Goal: Task Accomplishment & Management: Manage account settings

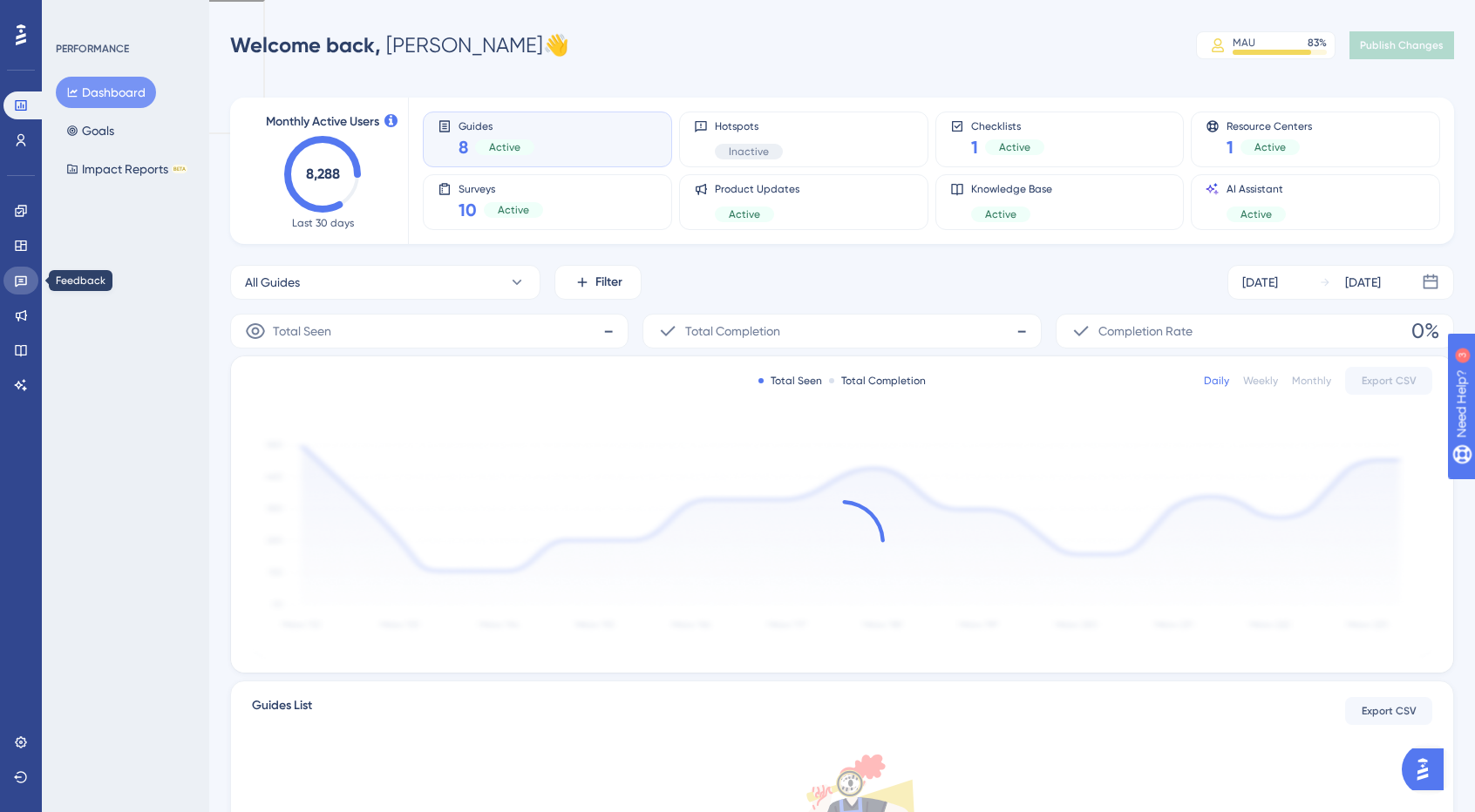
click at [26, 281] on icon at bounding box center [21, 281] width 12 height 12
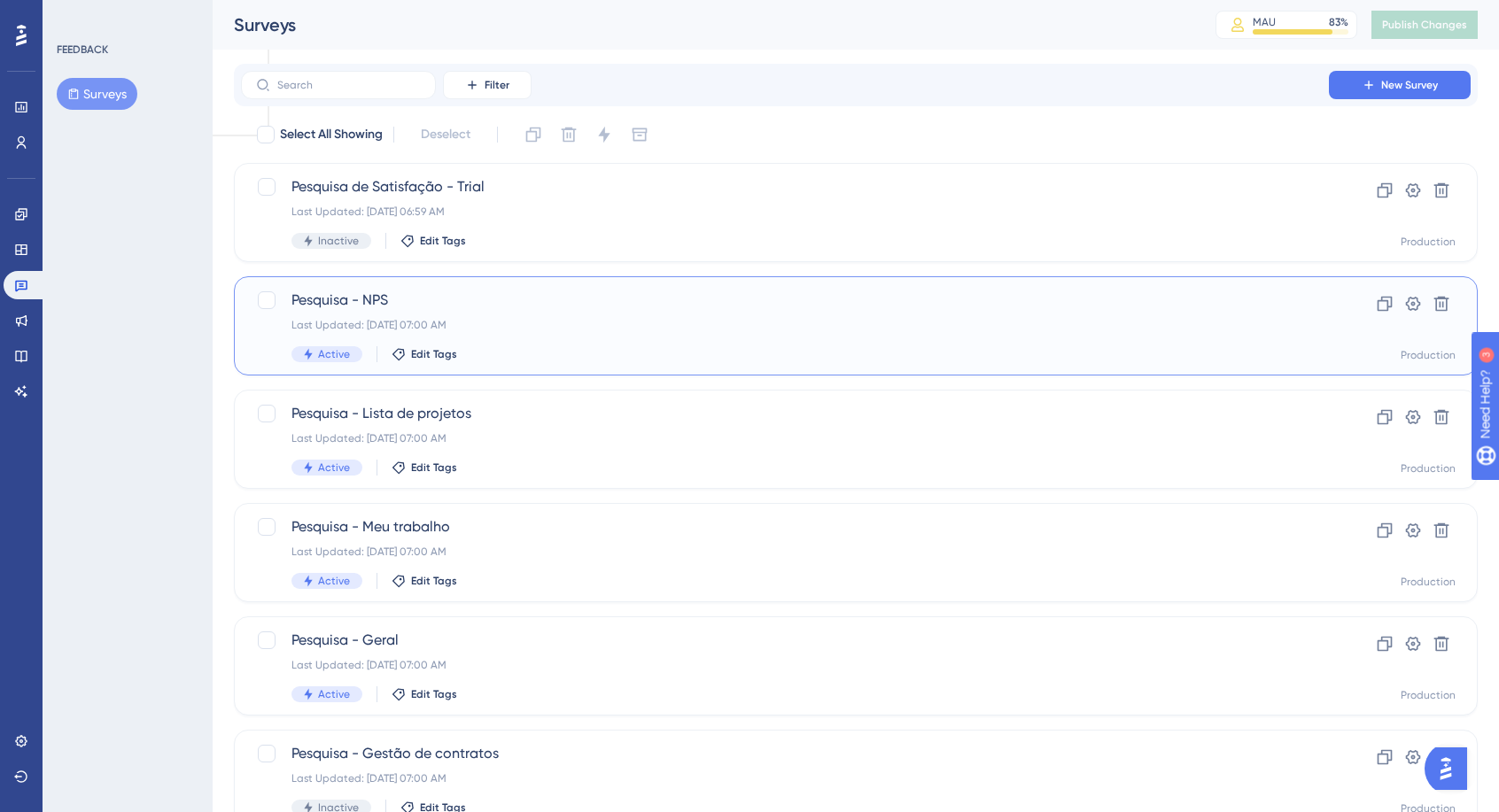
click at [348, 296] on span "Pesquisa - NPS" at bounding box center [785, 299] width 987 height 21
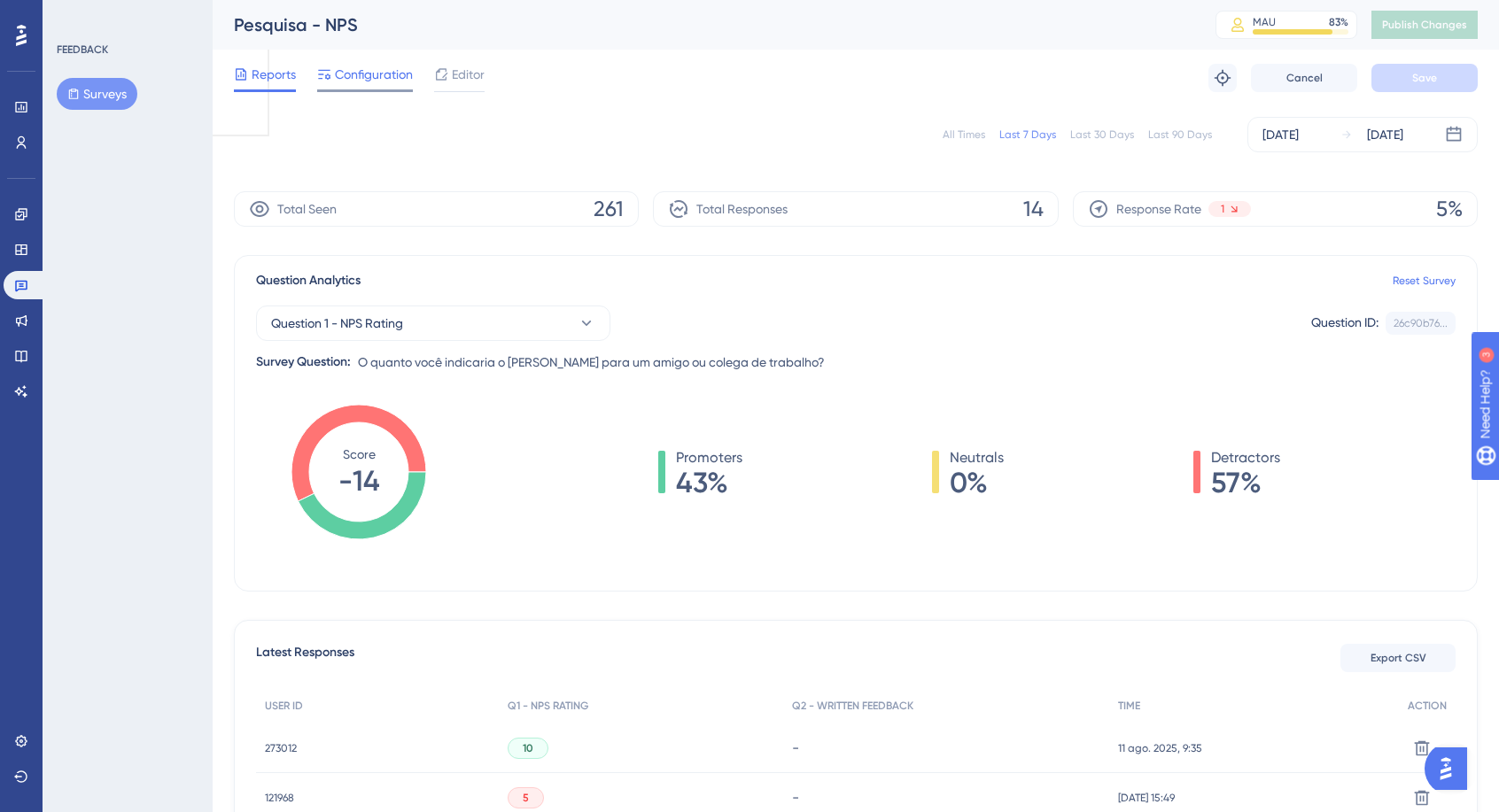
click at [402, 72] on span "Configuration" at bounding box center [374, 73] width 78 height 21
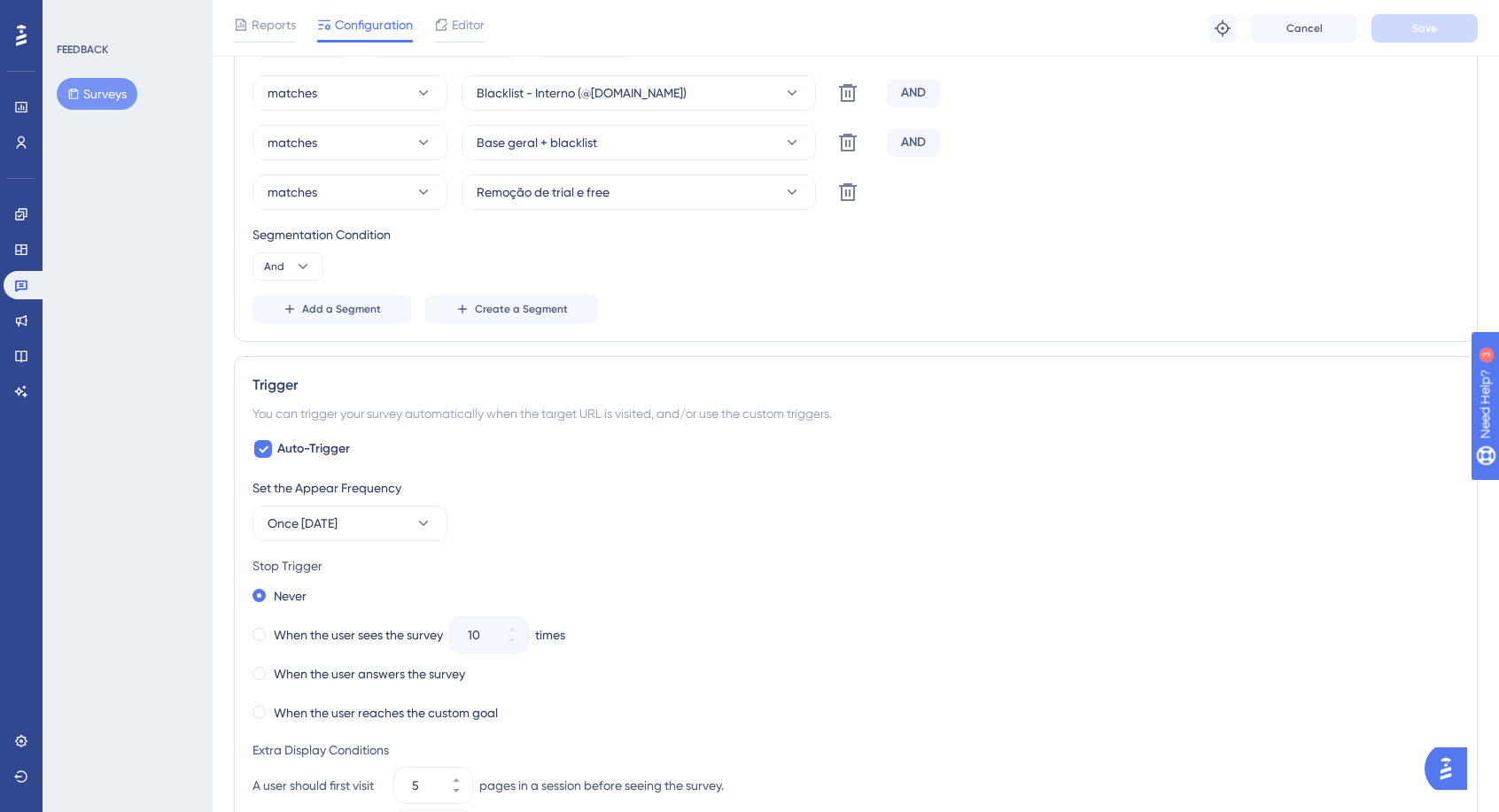
scroll to position [1062, 0]
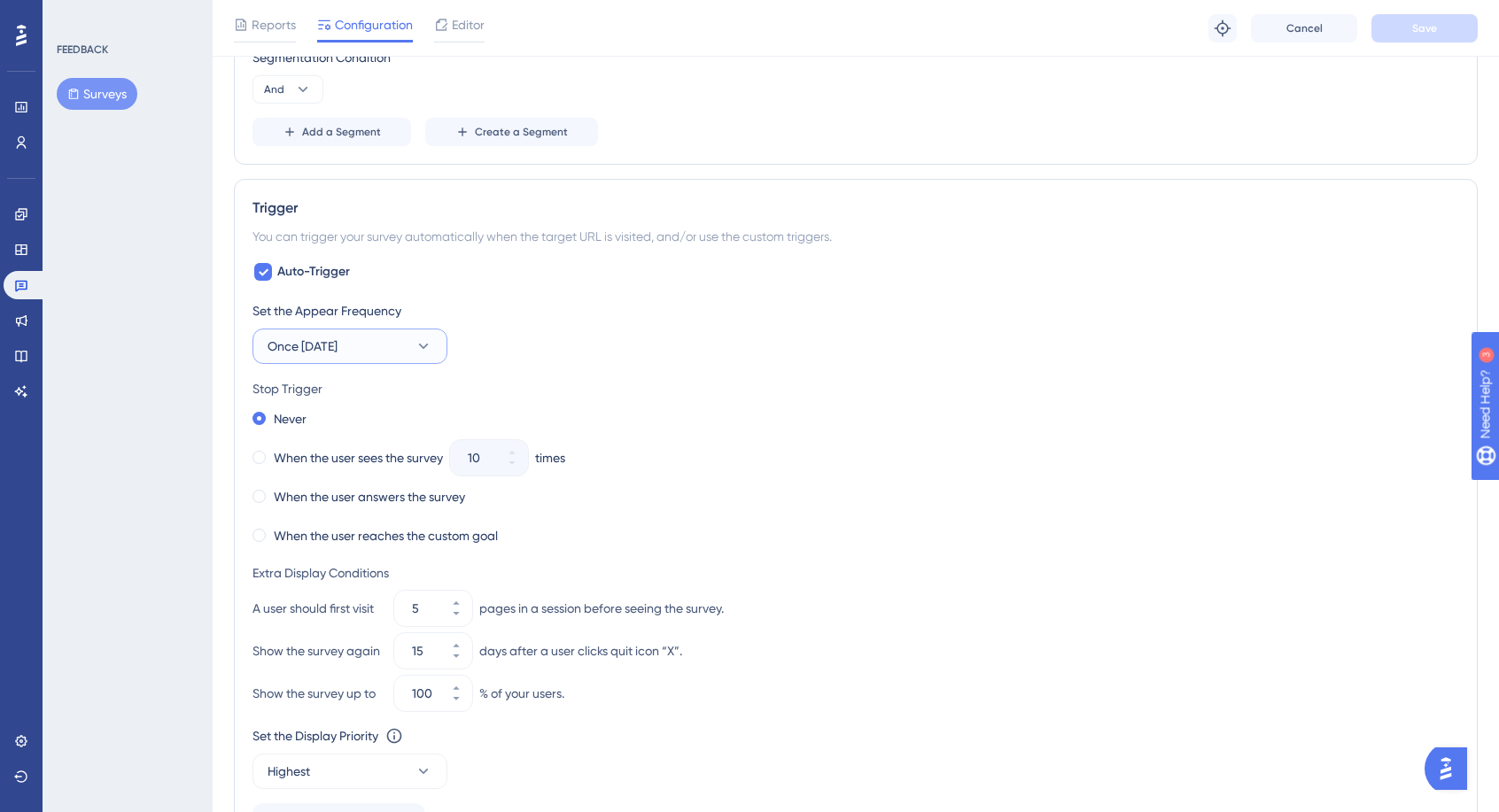
click at [341, 357] on button "Once [DATE]" at bounding box center [349, 346] width 195 height 35
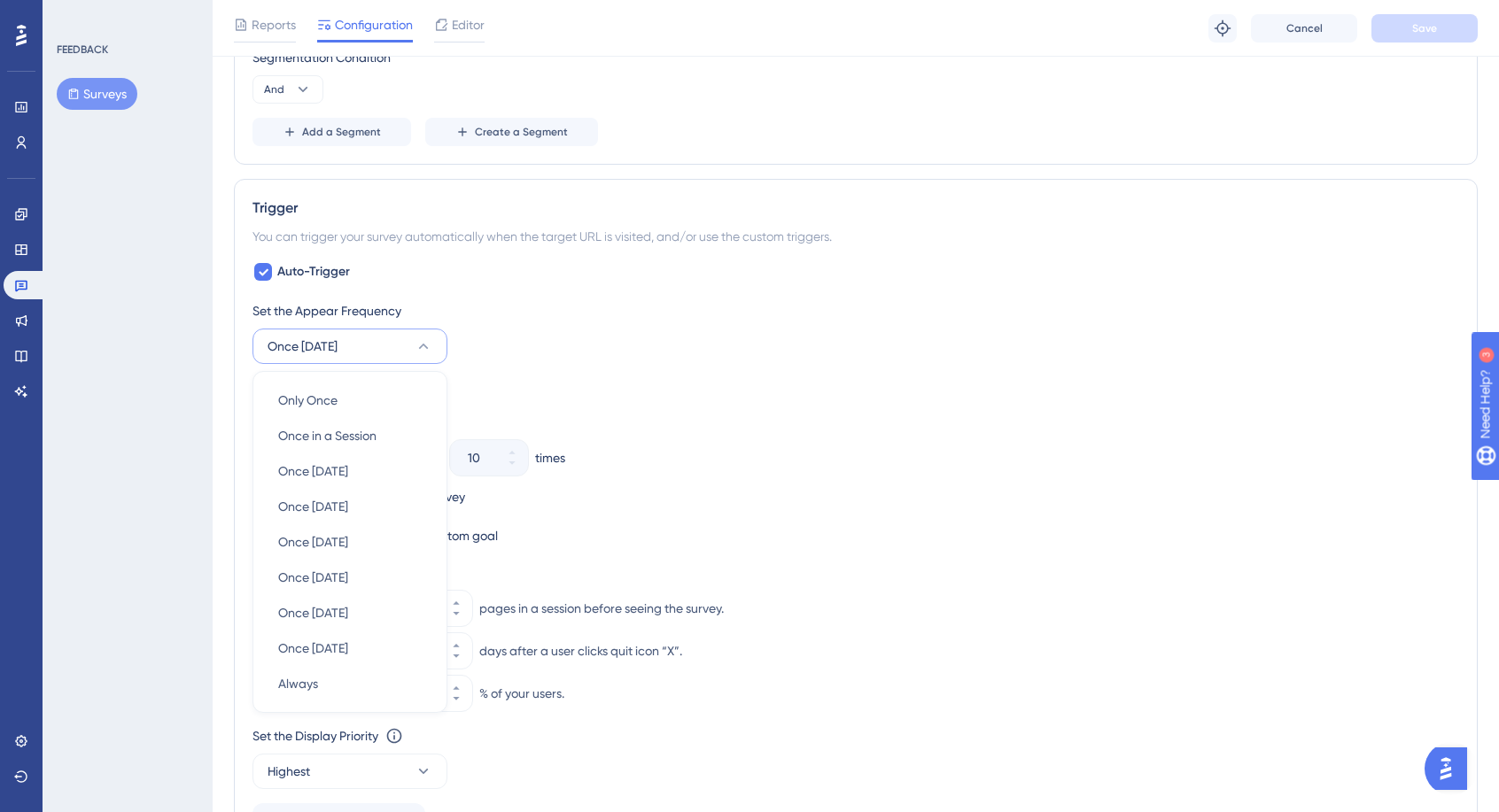
scroll to position [1195, 0]
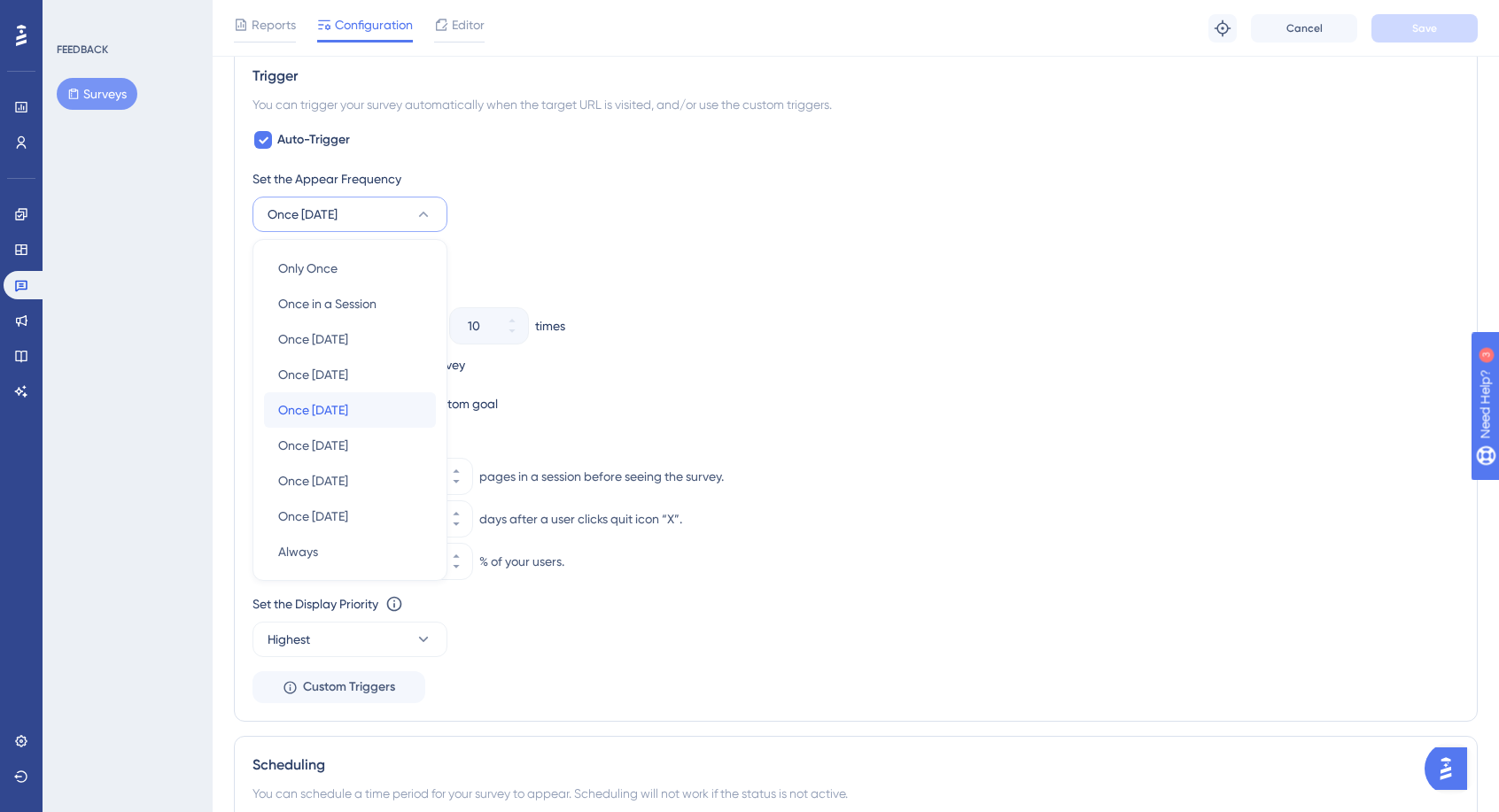
click at [369, 396] on div "Once [DATE] Once [DATE]" at bounding box center [350, 409] width 143 height 35
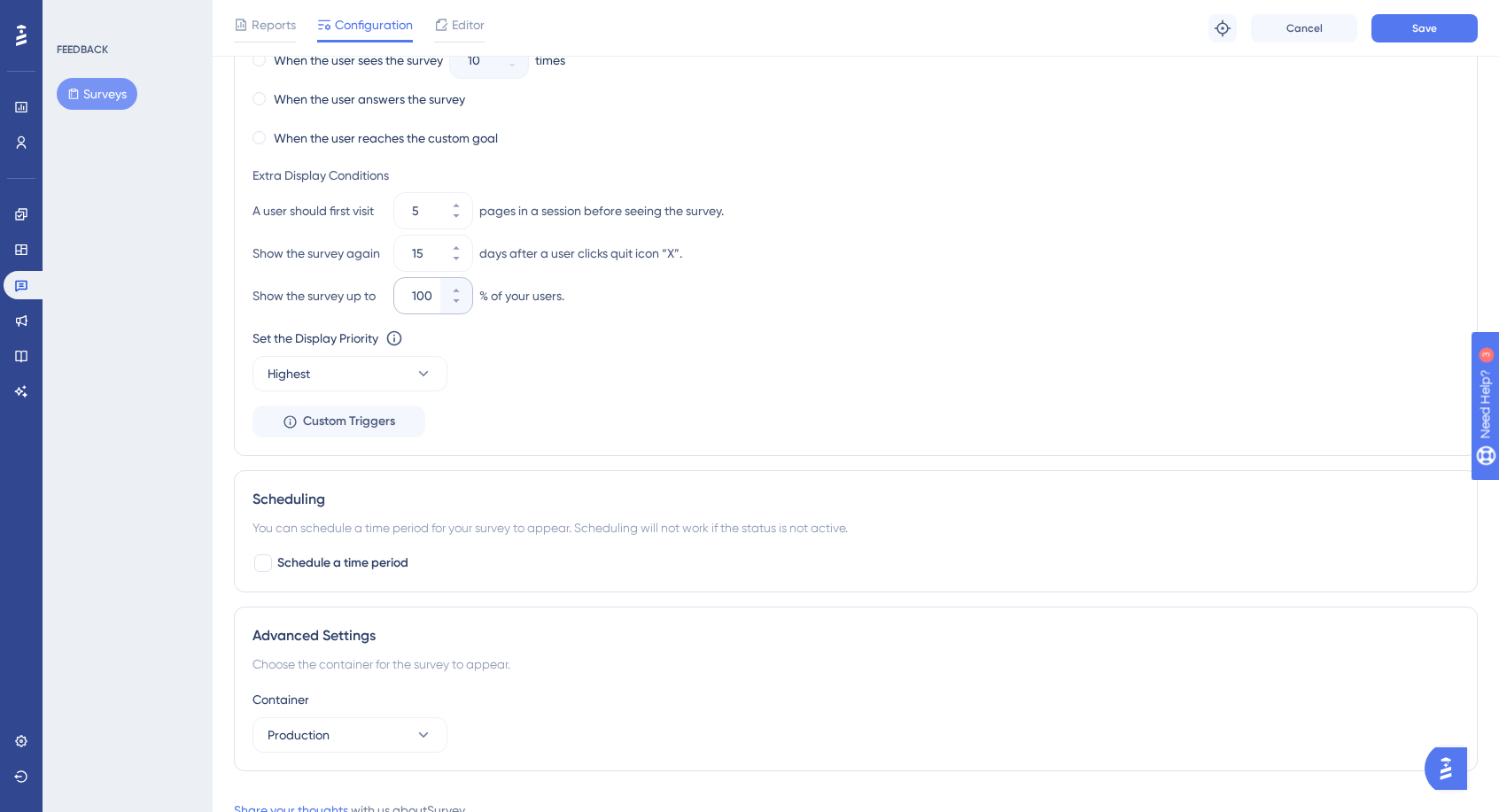
scroll to position [1521, 0]
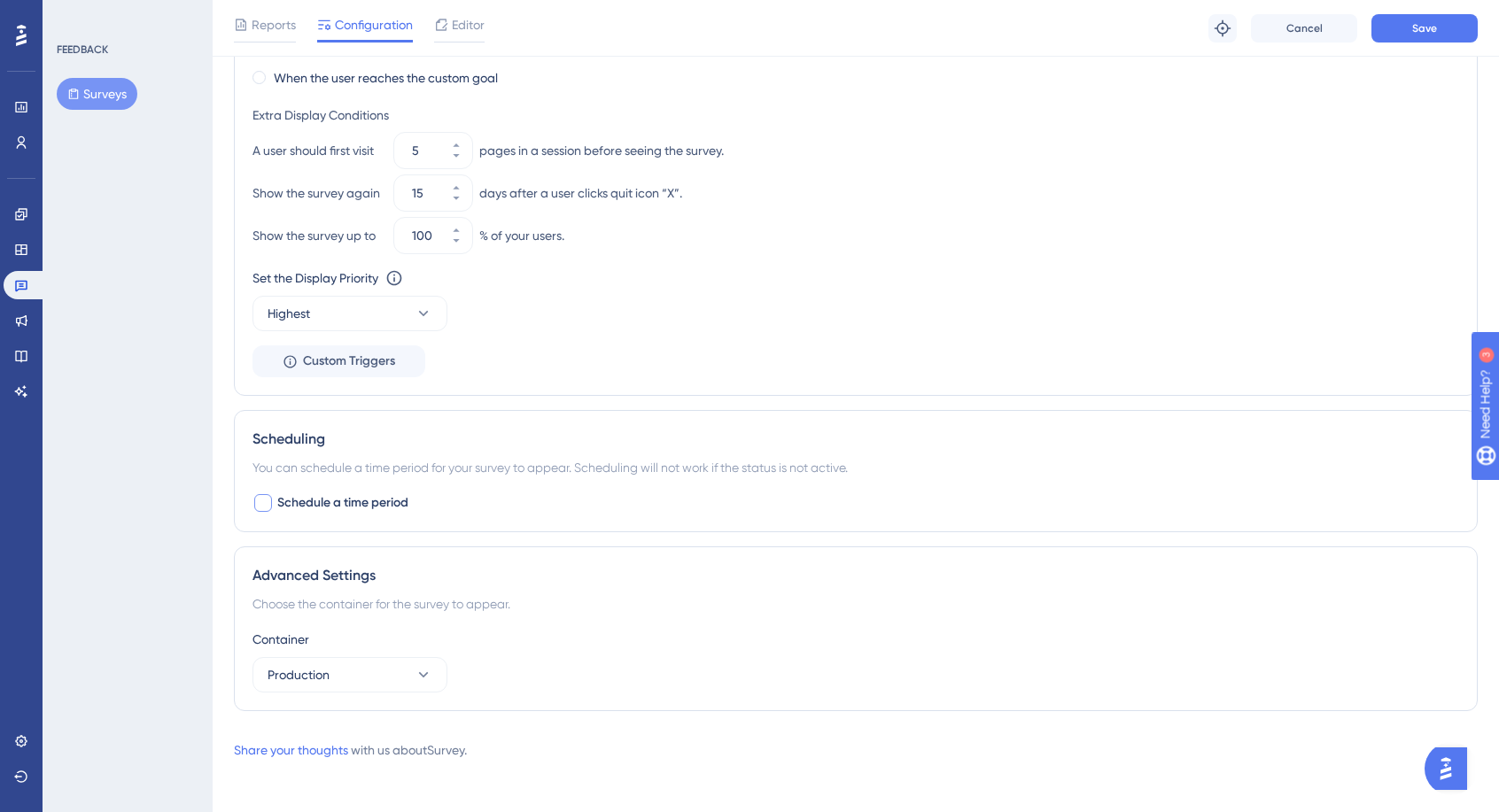
click at [311, 498] on span "Schedule a time period" at bounding box center [343, 503] width 131 height 21
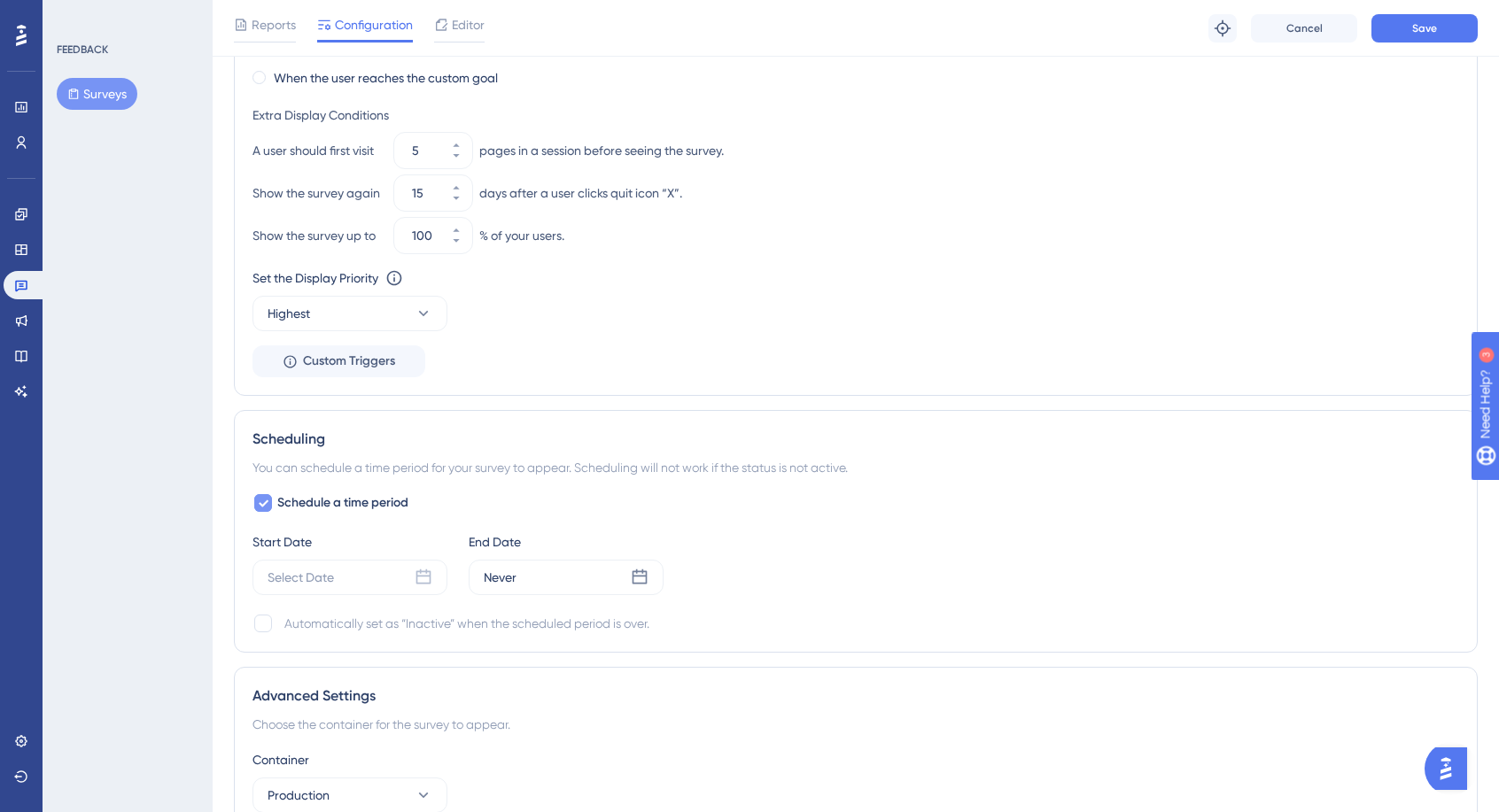
click at [313, 499] on span "Schedule a time period" at bounding box center [343, 503] width 131 height 21
checkbox input "false"
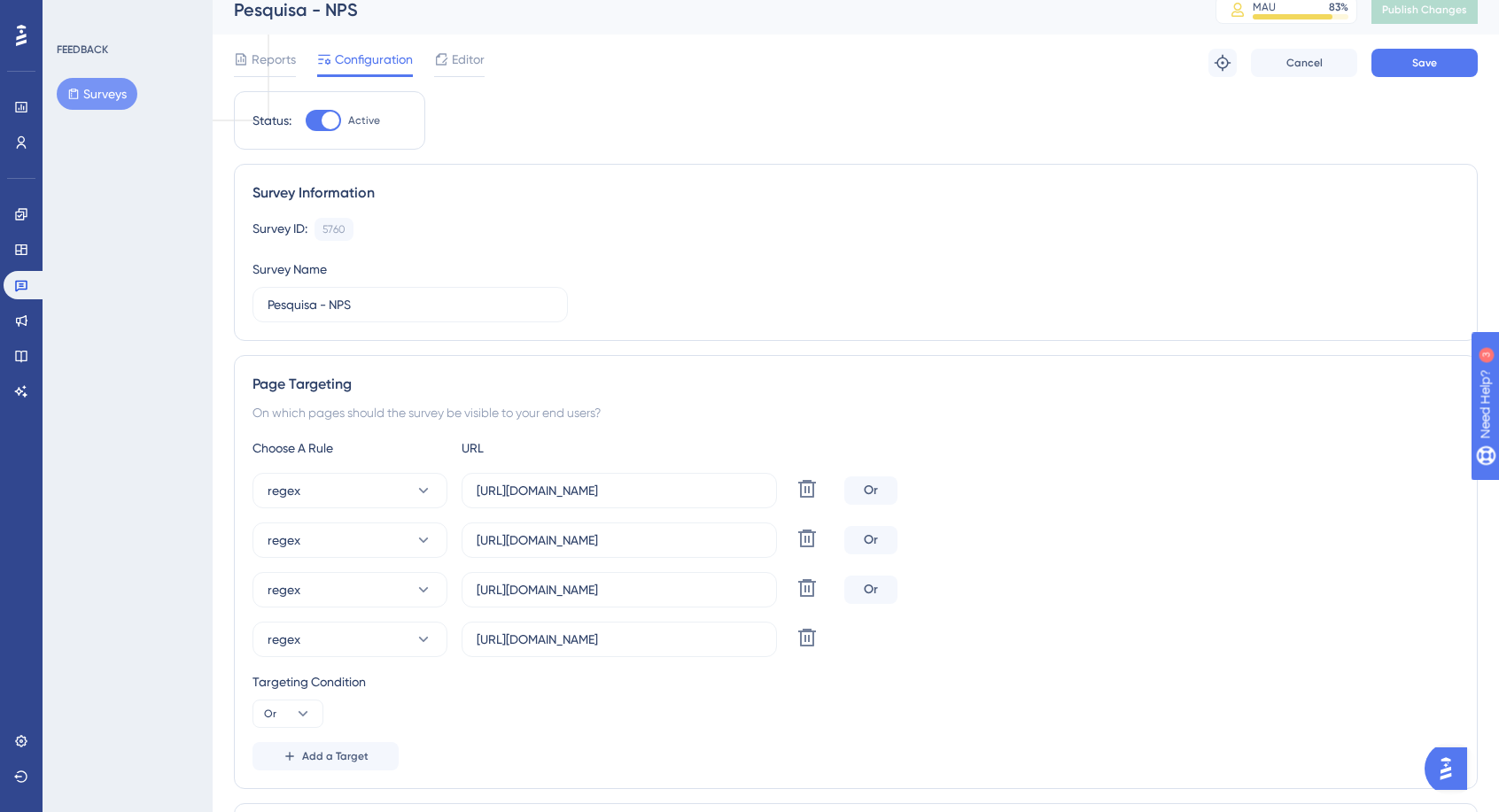
scroll to position [0, 0]
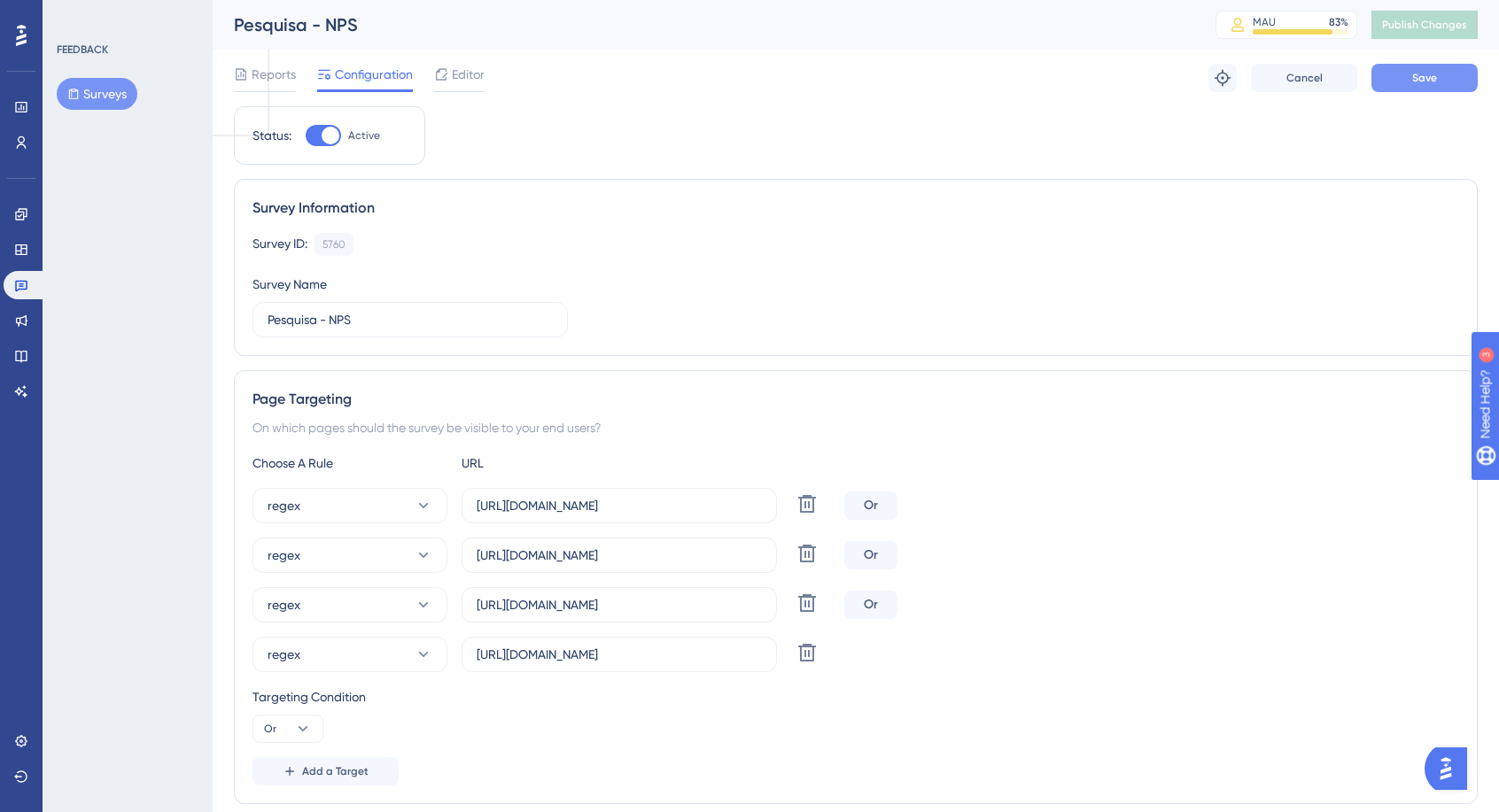
click at [1453, 83] on button "Save" at bounding box center [1424, 77] width 106 height 28
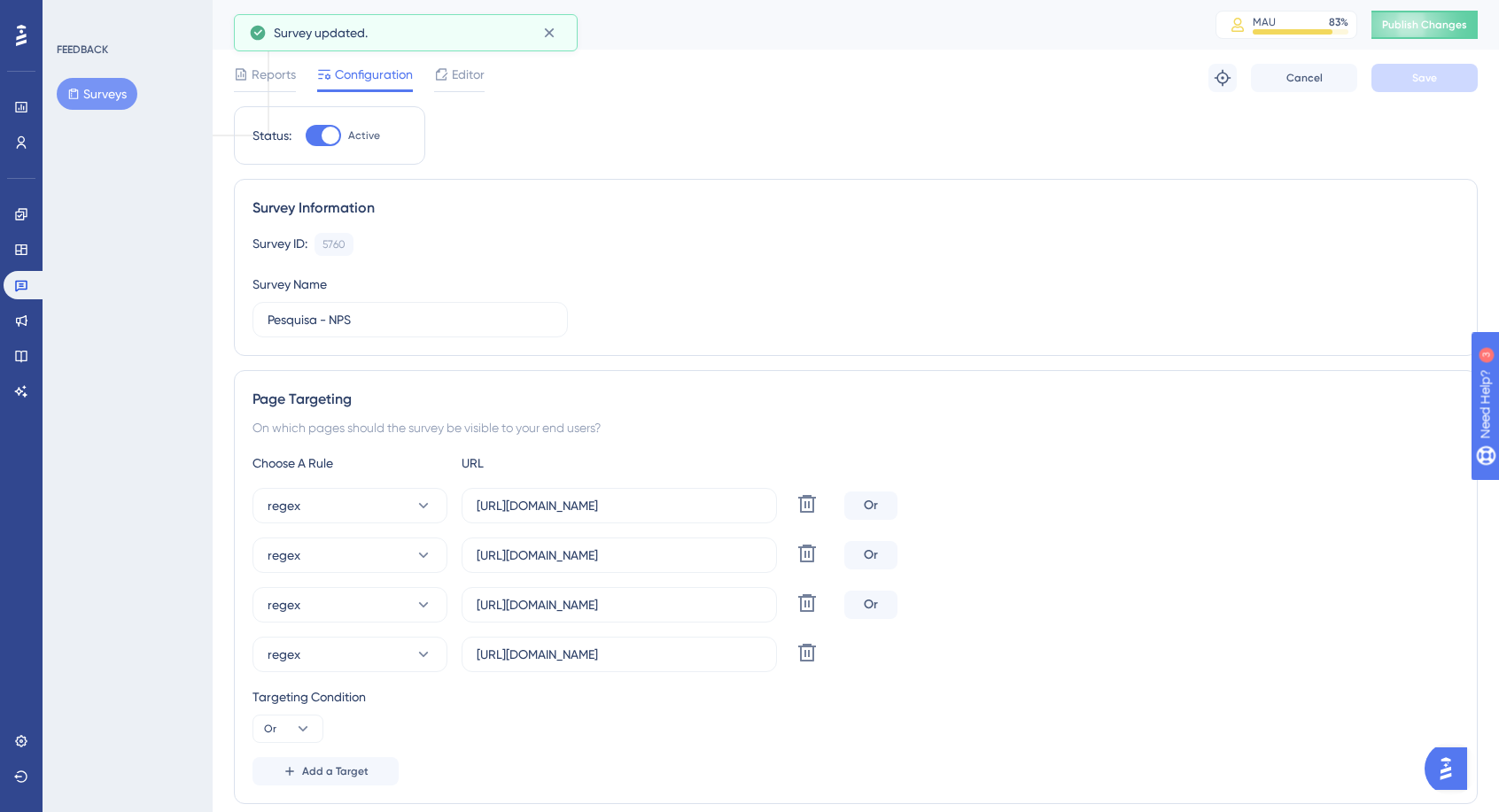
click at [91, 102] on button "Surveys" at bounding box center [96, 93] width 81 height 32
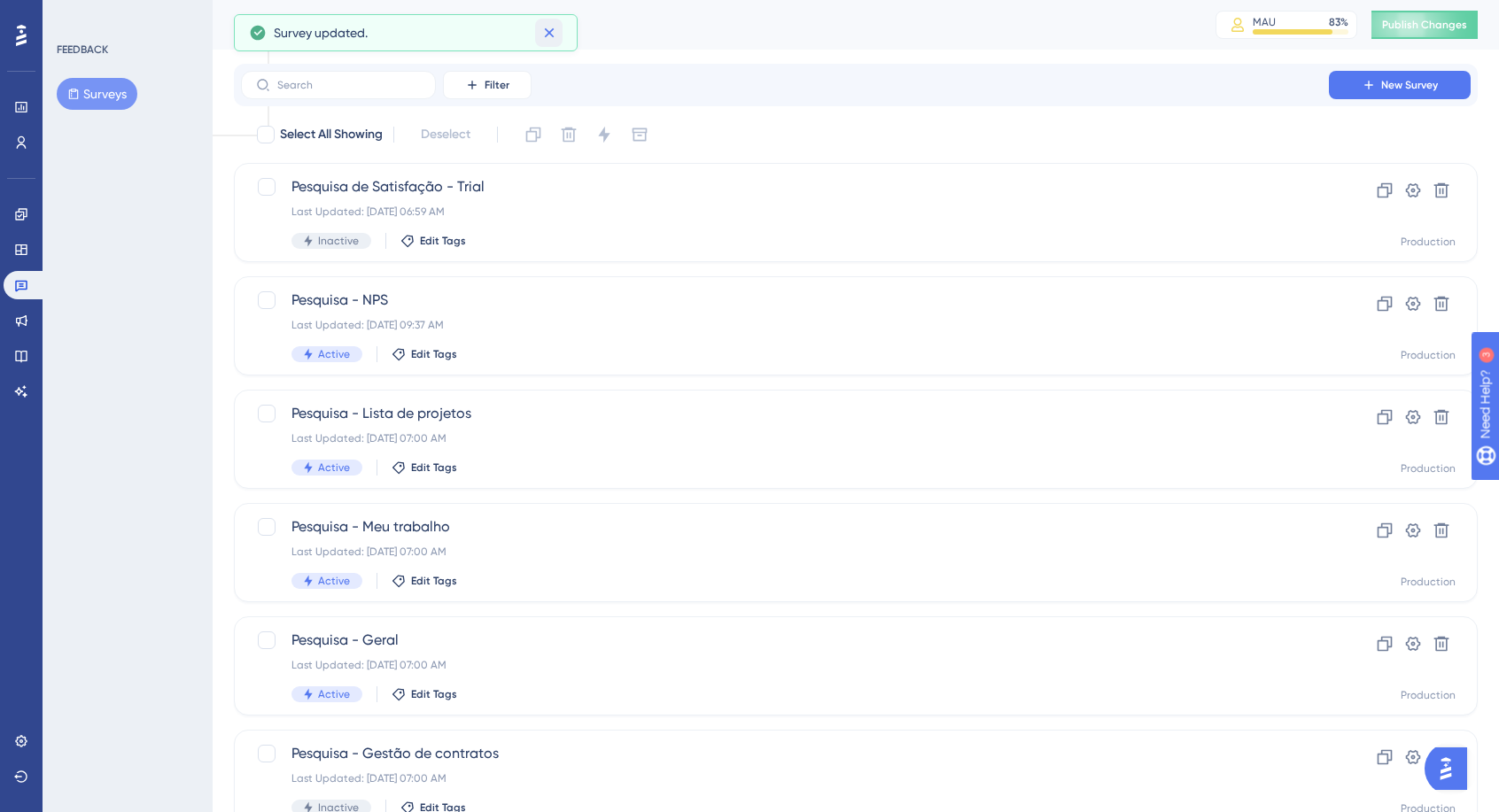
drag, startPoint x: 551, startPoint y: 31, endPoint x: 554, endPoint y: 43, distance: 12.4
click at [552, 31] on icon at bounding box center [550, 33] width 18 height 18
click at [25, 393] on icon at bounding box center [22, 392] width 15 height 15
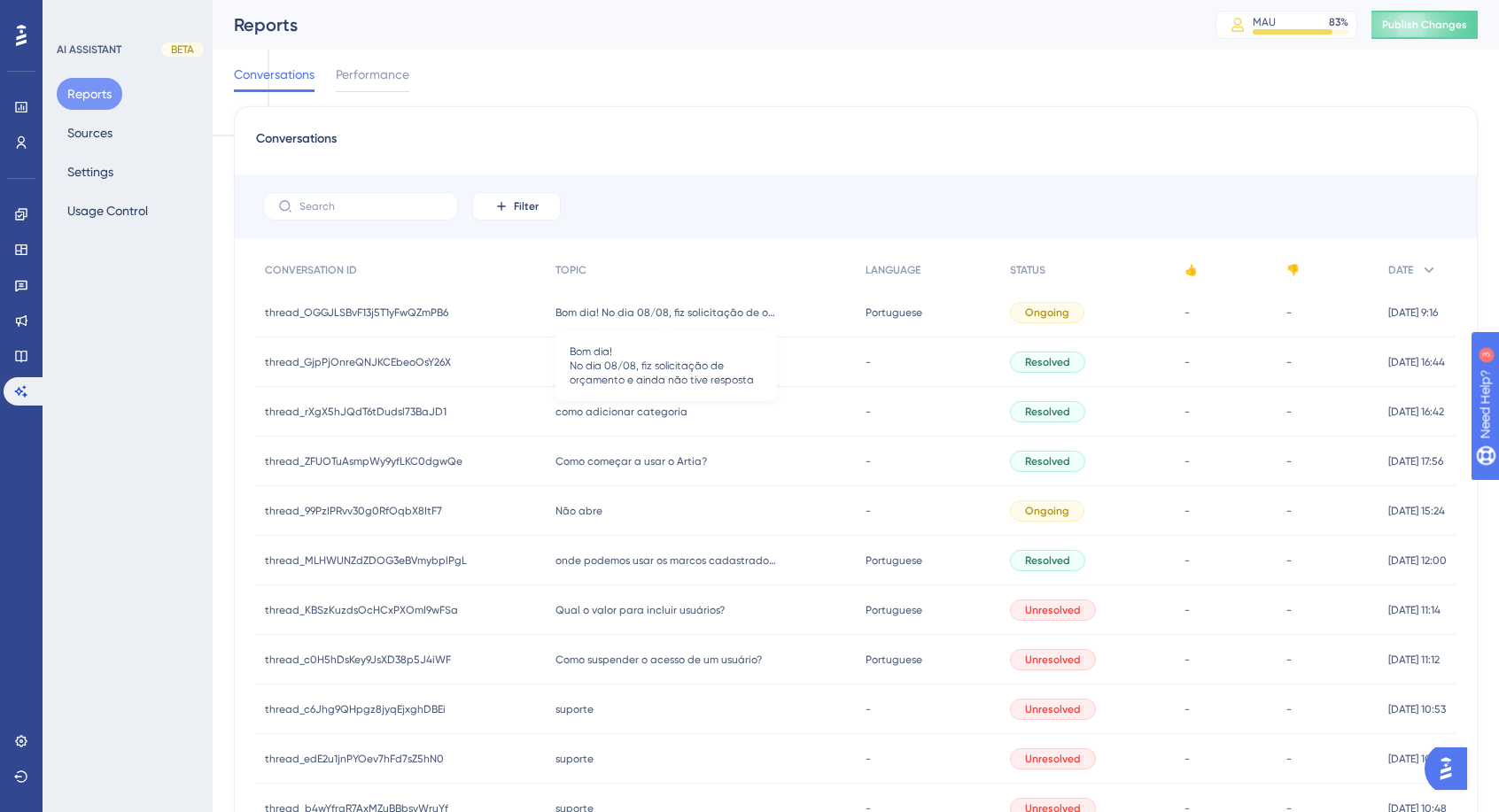
click at [727, 316] on span "Bom dia! No dia 08/08, fiz solicitação de orçamento e ainda não tive resposta" at bounding box center [666, 313] width 221 height 15
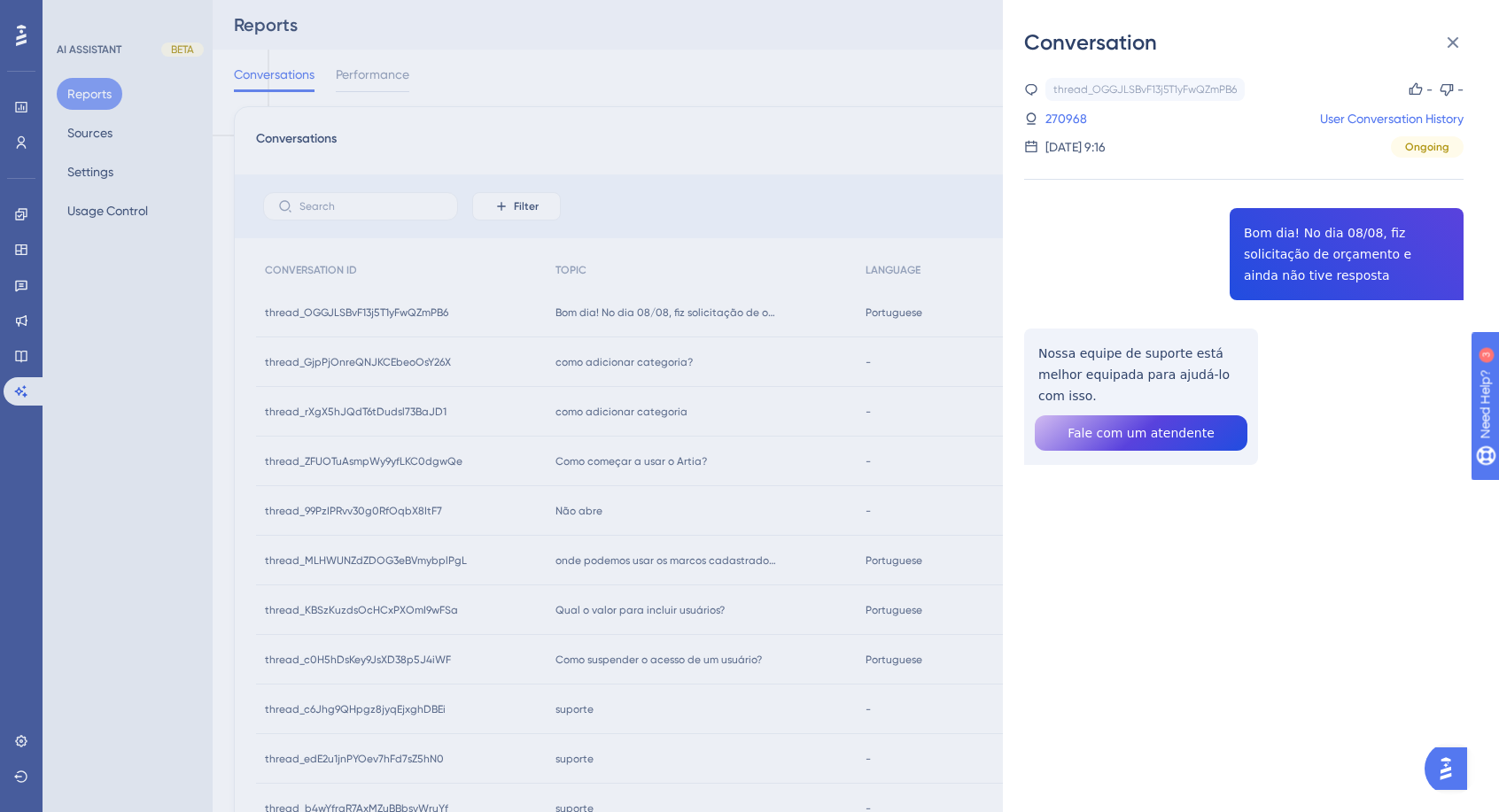
click at [649, 364] on div "Conversation thread_OGGJLSBvF13j5T1yFwQZmPB6 Copy - - 270968 User Conversation …" at bounding box center [750, 406] width 1499 height 812
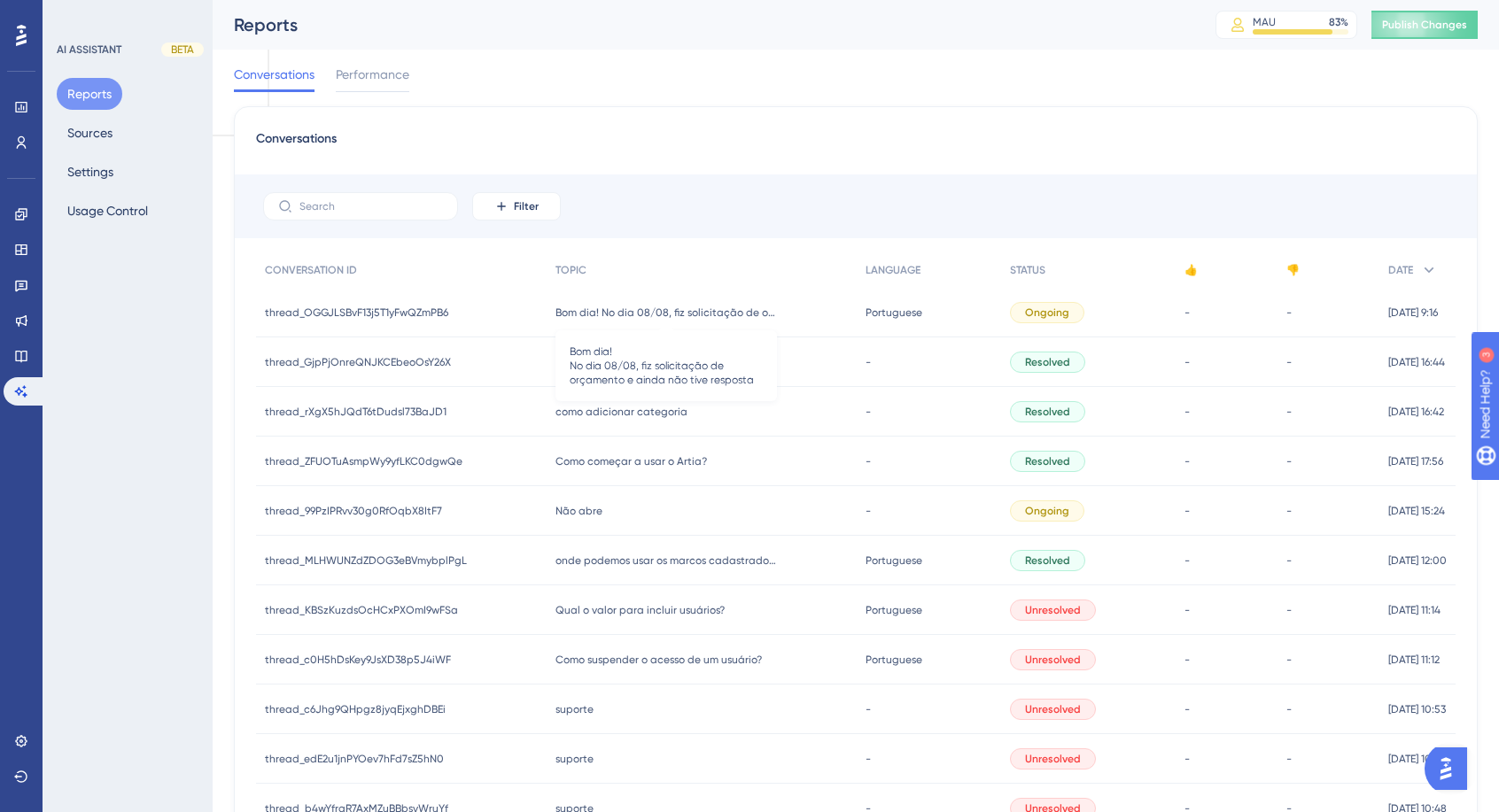
click at [674, 316] on span "Bom dia! No dia 08/08, fiz solicitação de orçamento e ainda não tive resposta" at bounding box center [666, 313] width 221 height 15
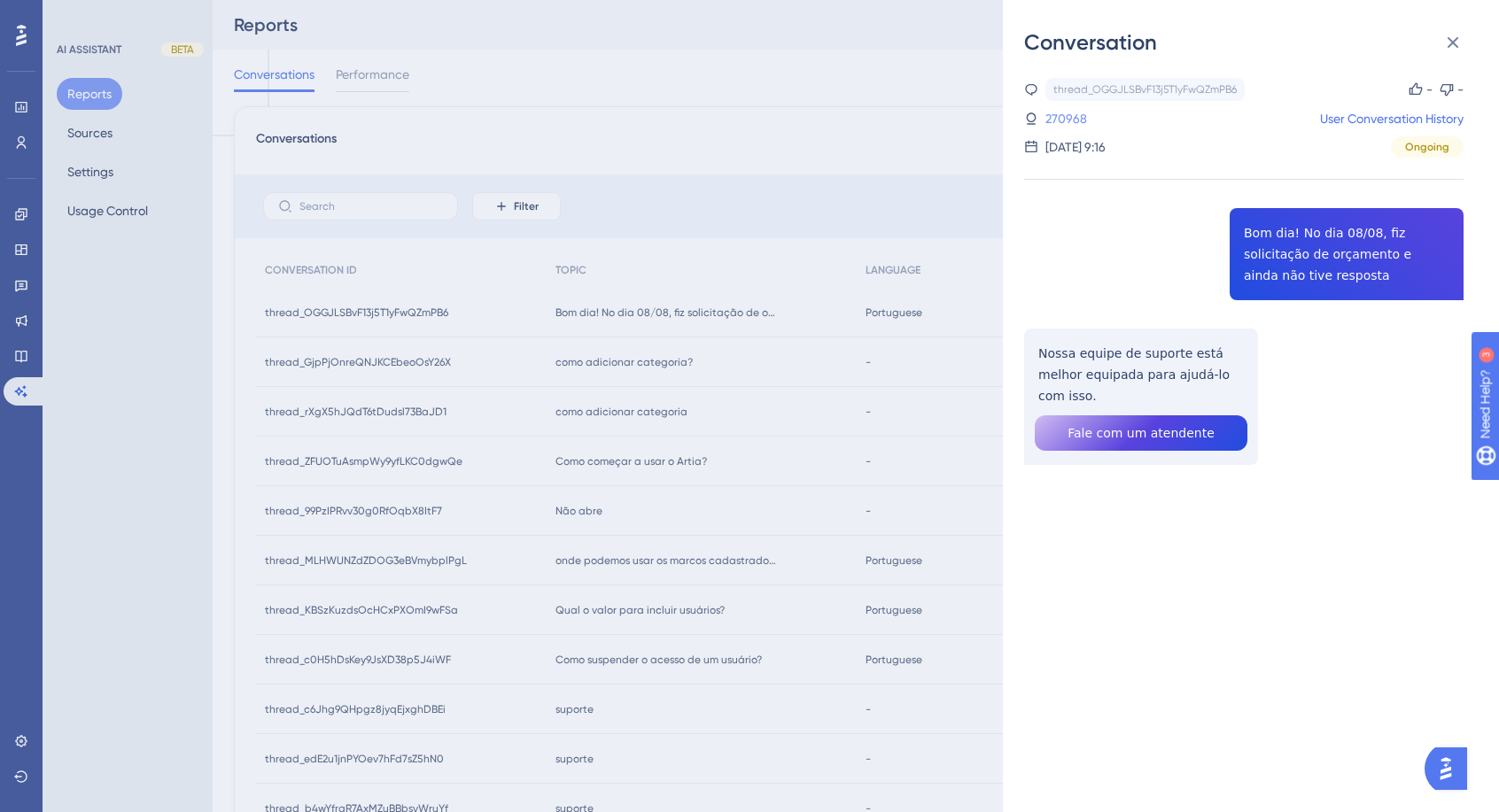
click at [1079, 117] on link "270968" at bounding box center [1066, 118] width 42 height 21
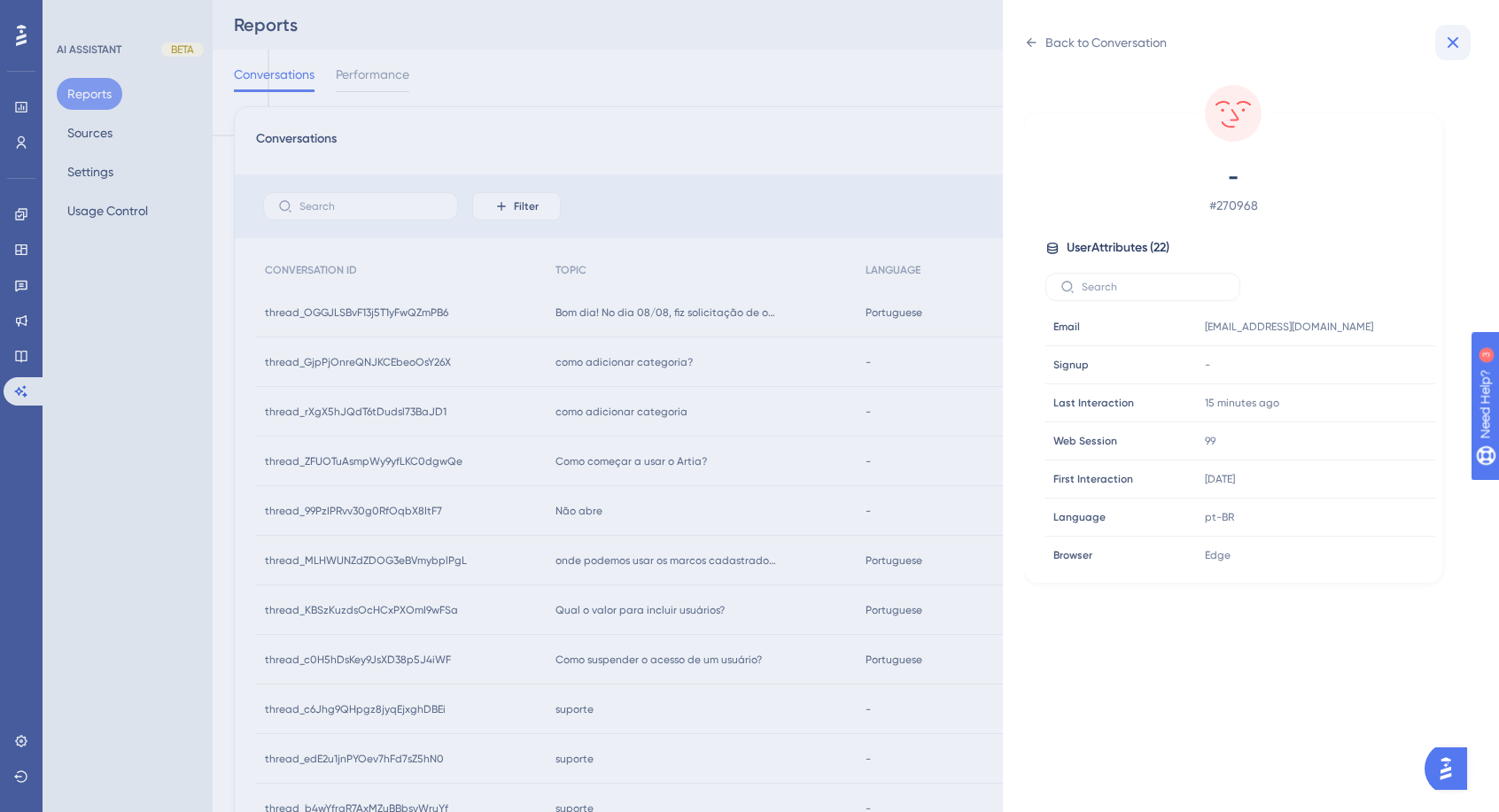
click at [1450, 43] on icon at bounding box center [1452, 42] width 21 height 21
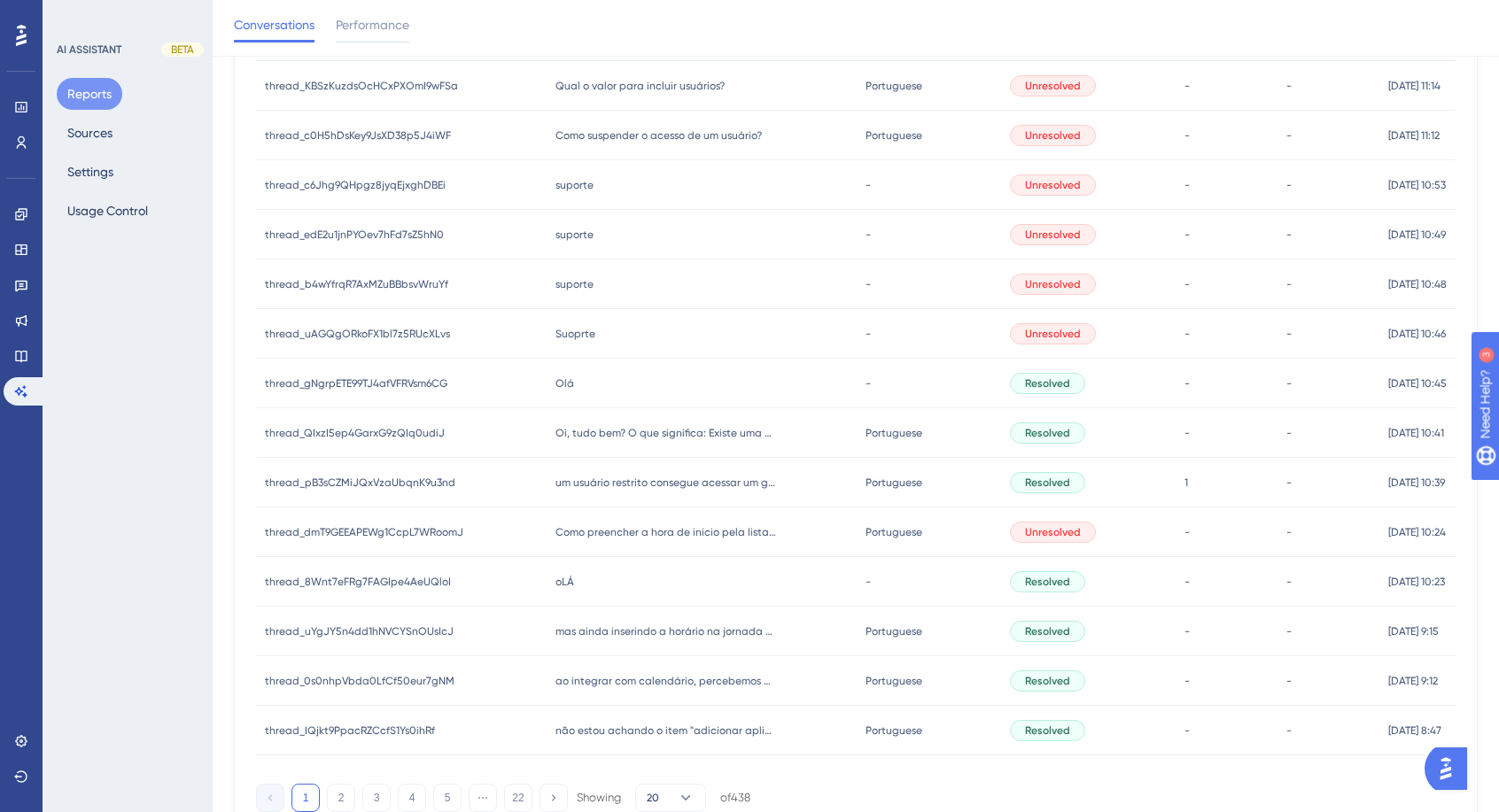
scroll to position [610, 0]
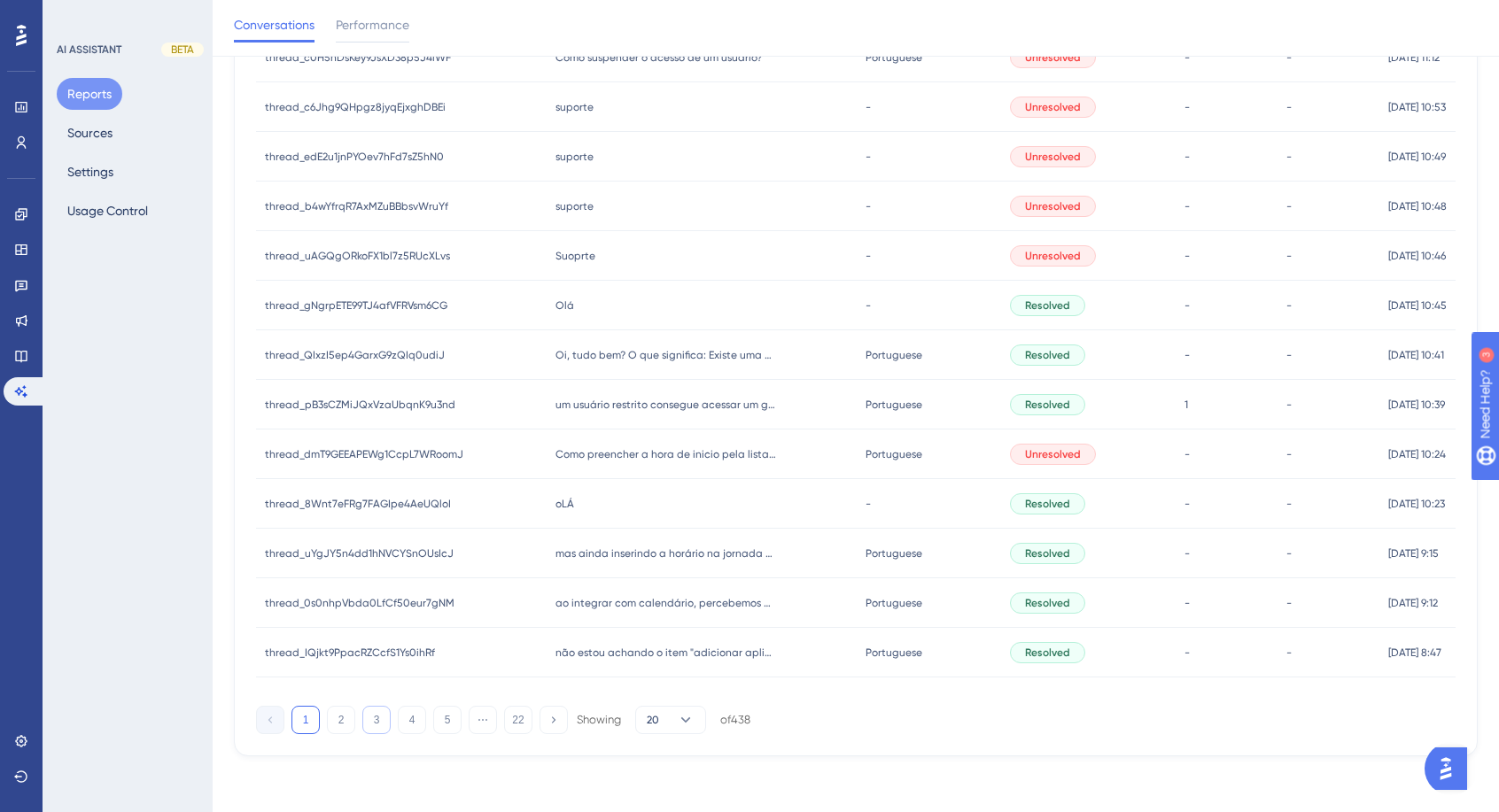
click at [372, 718] on button "3" at bounding box center [376, 719] width 28 height 28
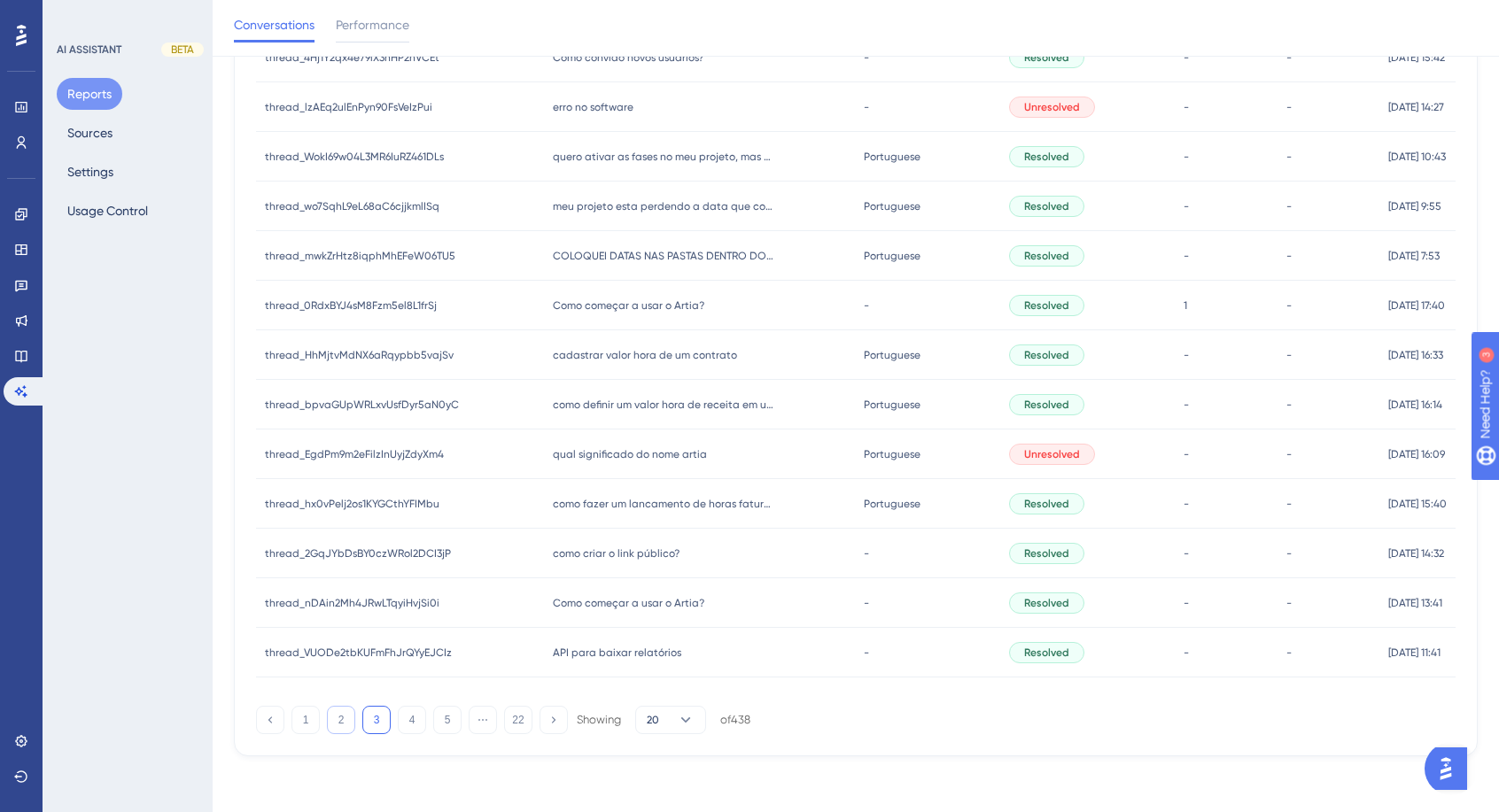
click at [335, 725] on button "2" at bounding box center [340, 719] width 28 height 28
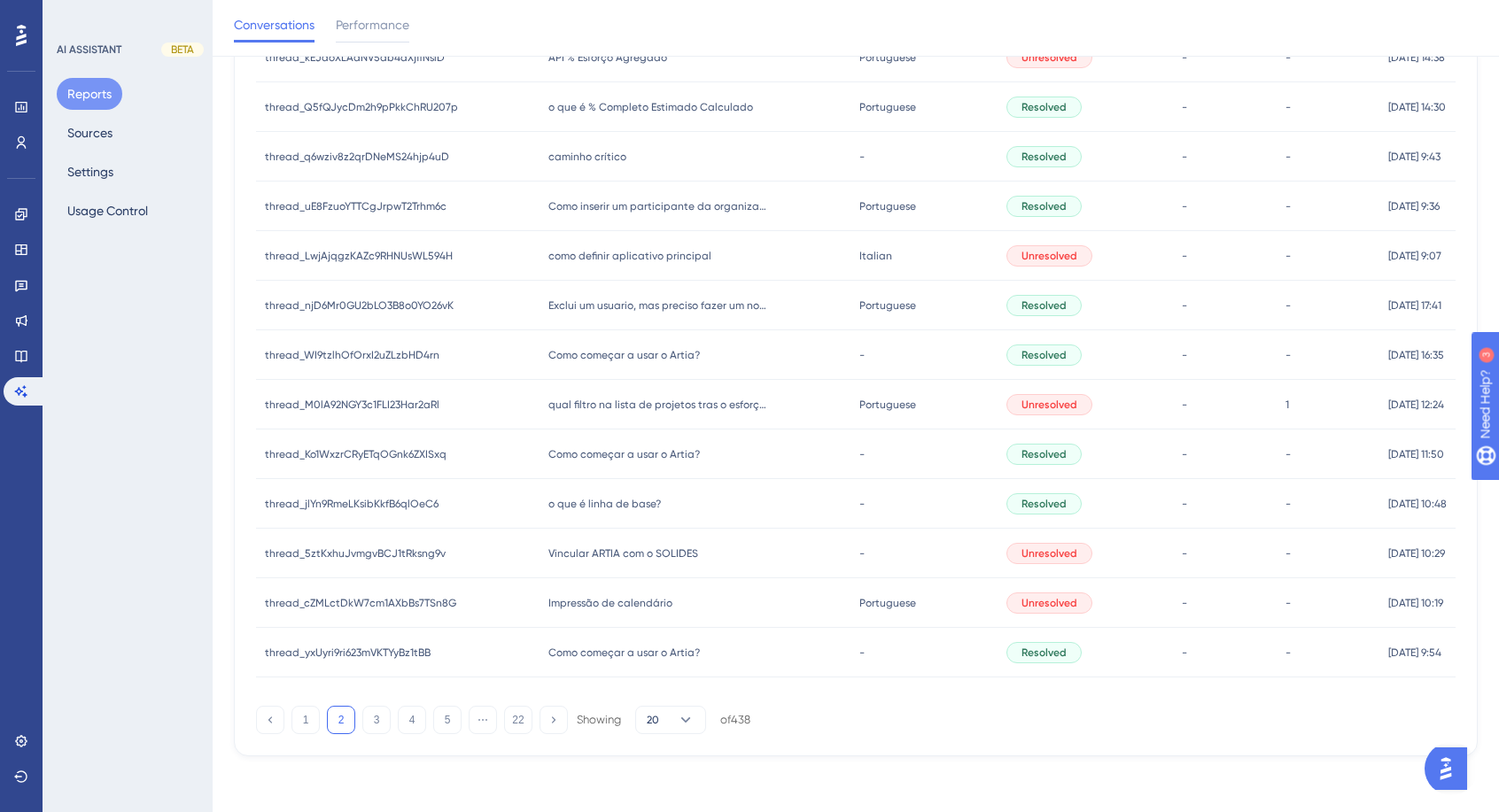
click at [653, 557] on span "Vincular ARTIA com o SOLIDES" at bounding box center [622, 553] width 150 height 15
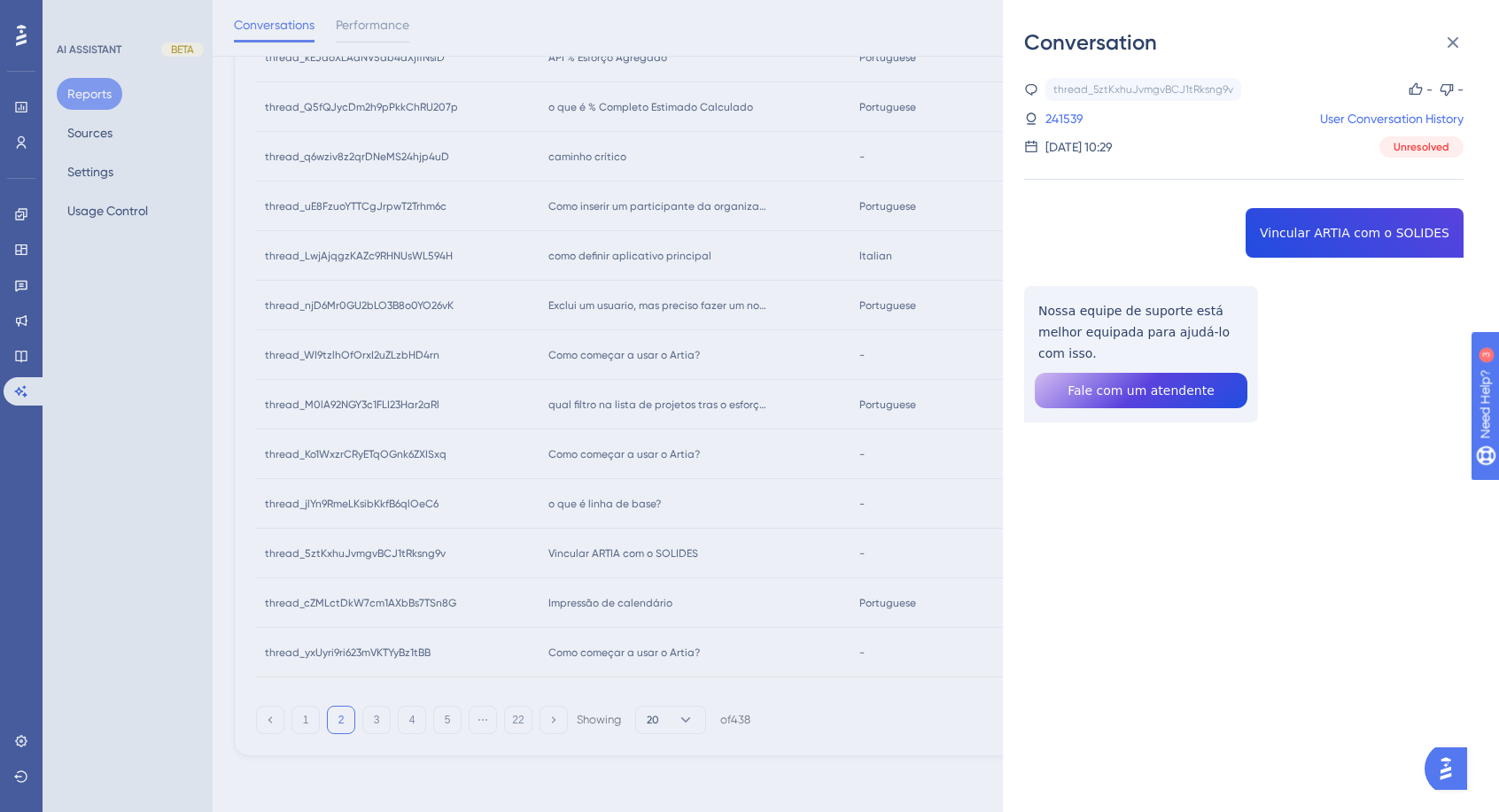
click at [653, 557] on div "Conversation thread_5ztKxhuJvmgvBCJ1tRksng9v Copy - - 241539 User Conversation …" at bounding box center [750, 406] width 1499 height 812
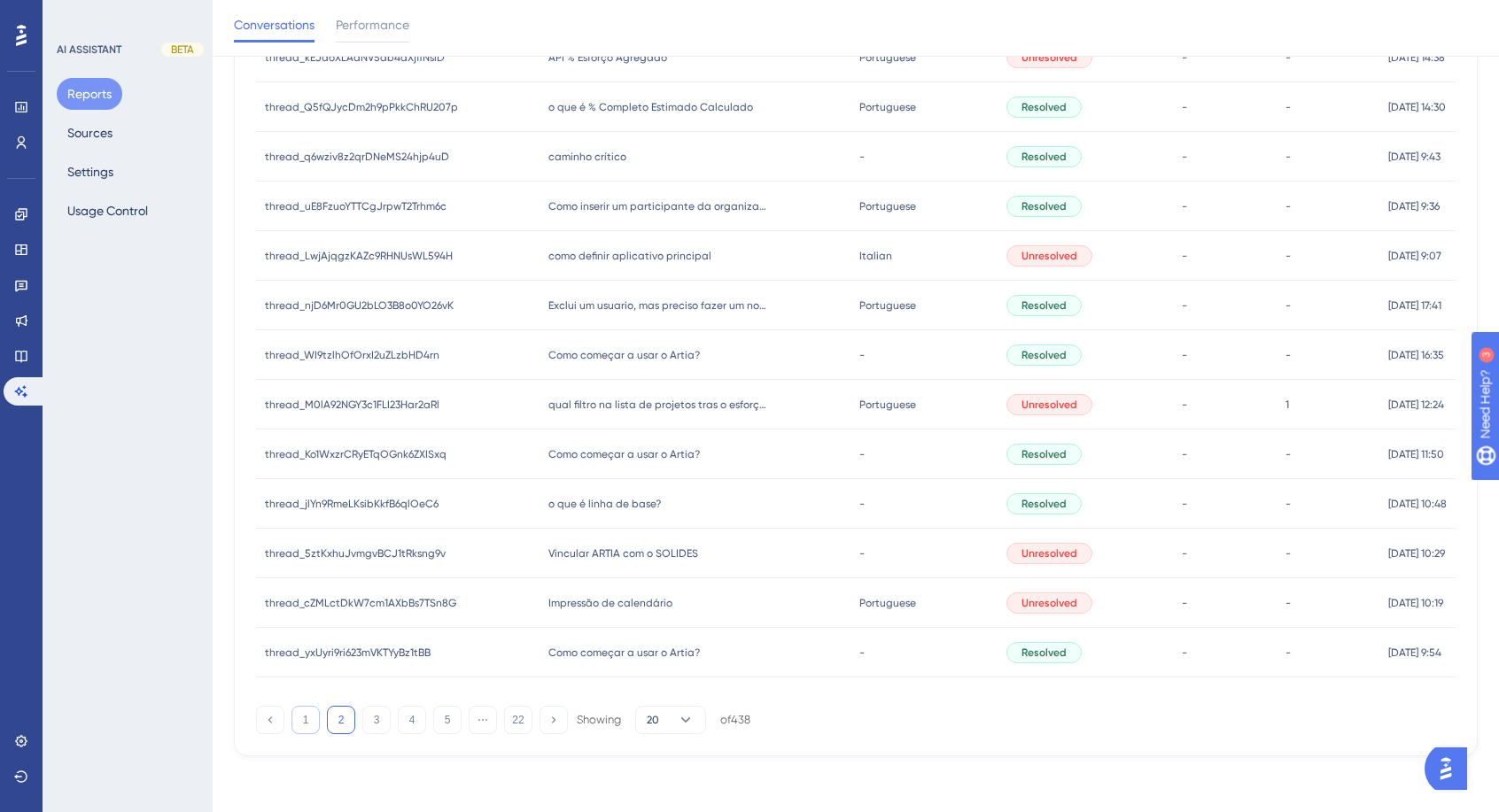
click at [311, 728] on button "1" at bounding box center [305, 719] width 28 height 28
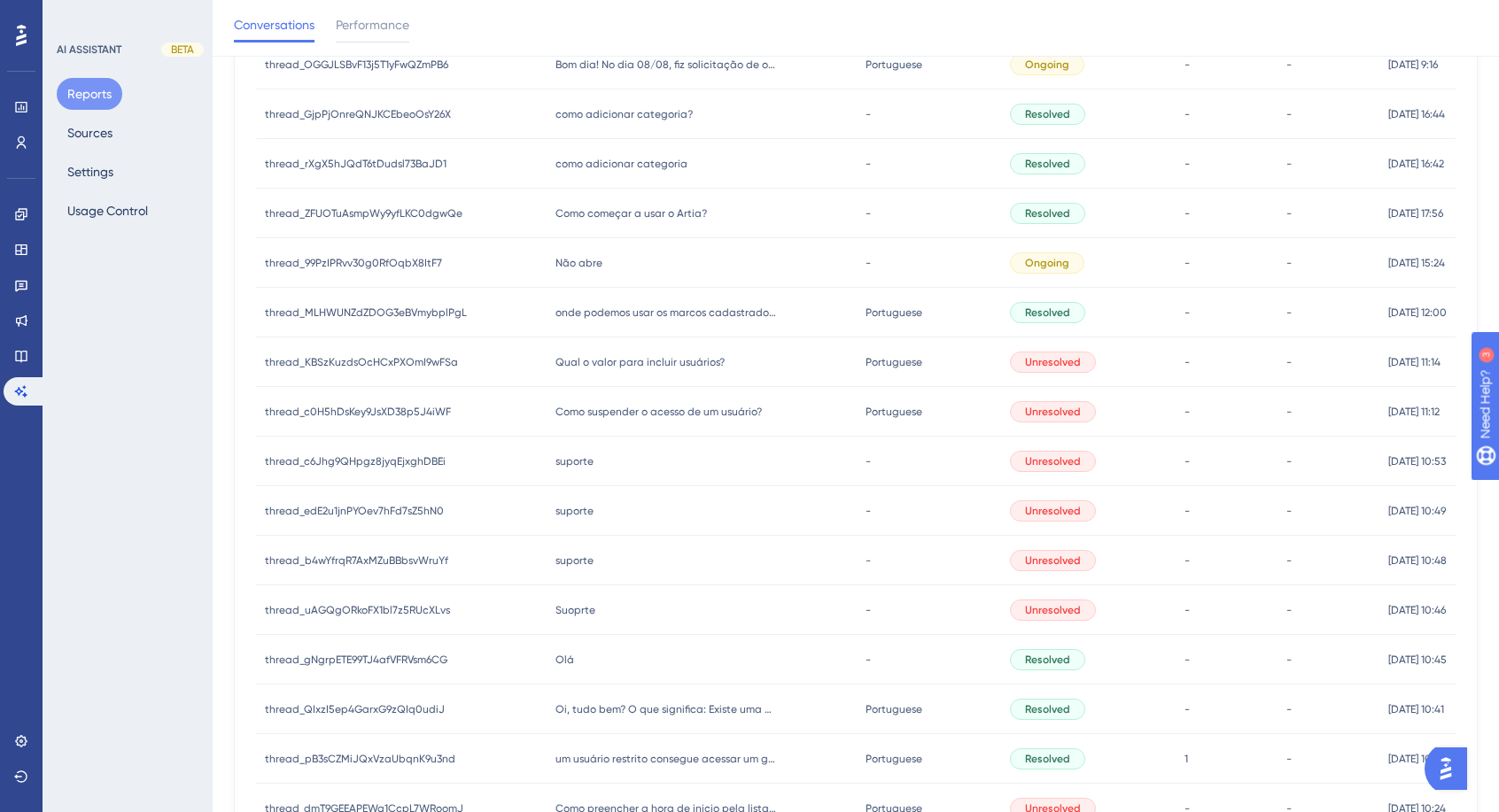
scroll to position [0, 0]
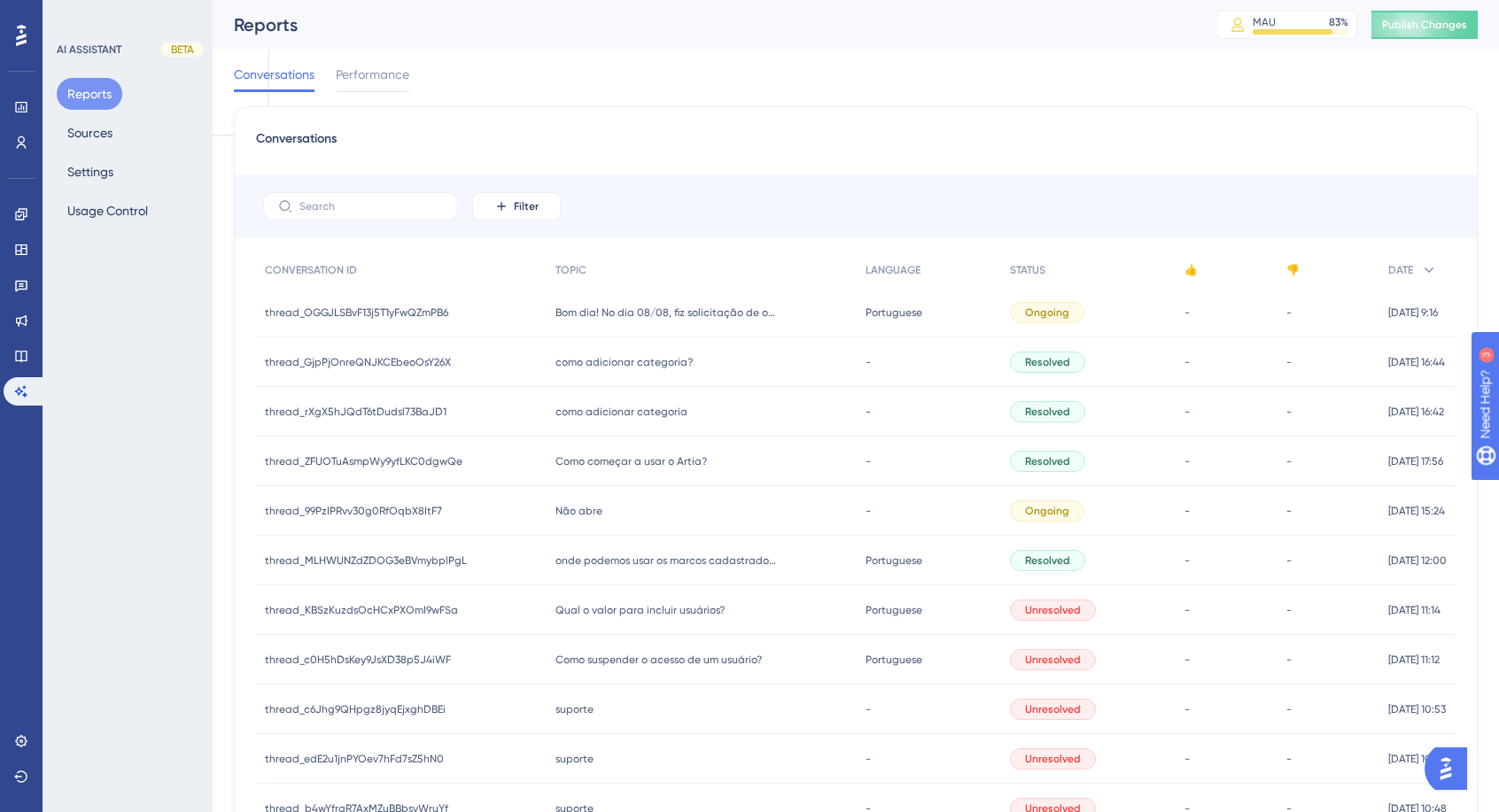
click at [681, 294] on div "Bom dia! No dia 08/08, fiz solicitação de orçamento e ainda não tive resposta B…" at bounding box center [701, 312] width 310 height 50
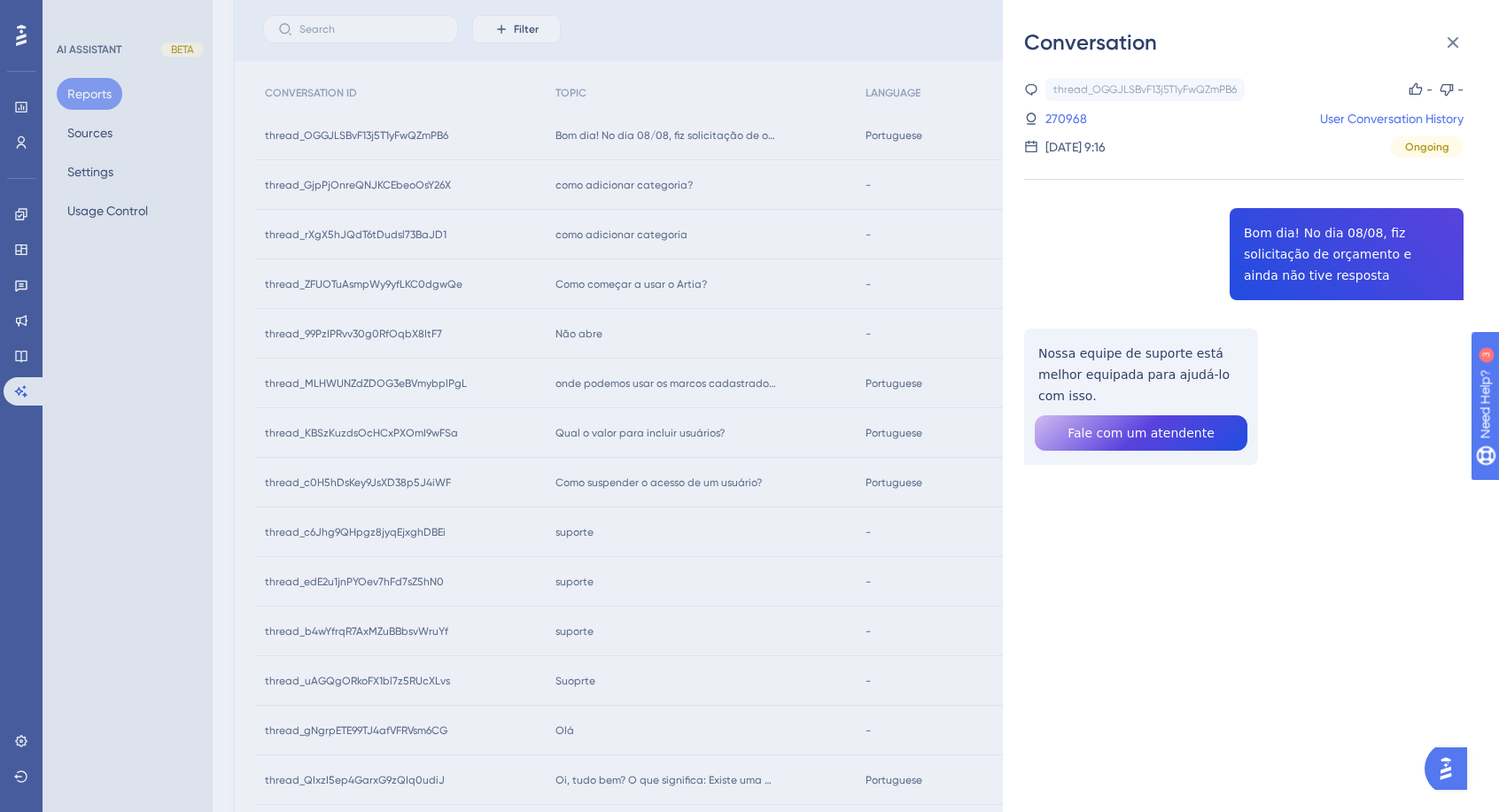
scroll to position [532, 0]
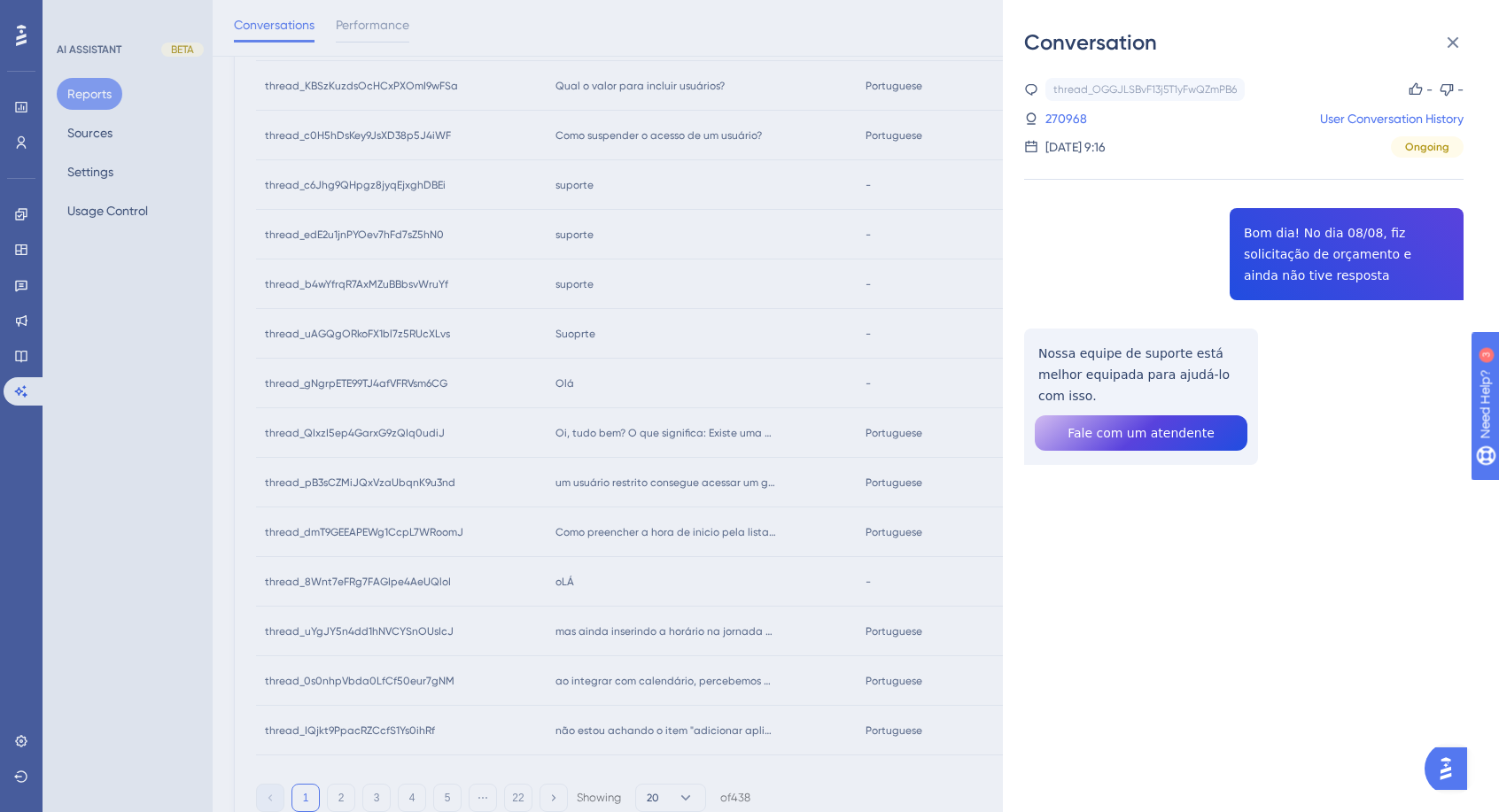
click at [653, 547] on div "Conversation thread_OGGJLSBvF13j5T1yFwQZmPB6 Copy - - 270968 User Conversation …" at bounding box center [750, 406] width 1499 height 812
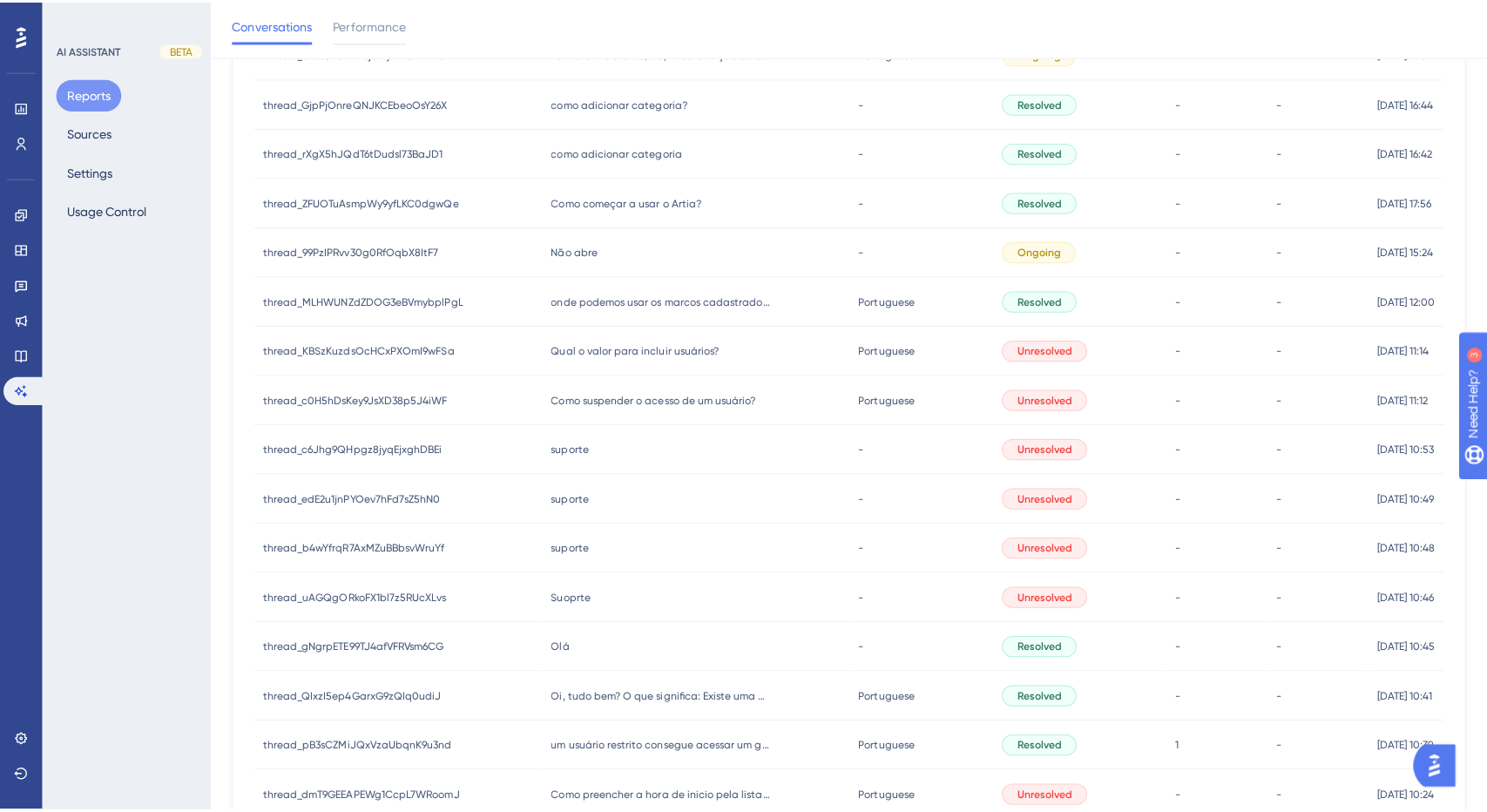
scroll to position [0, 0]
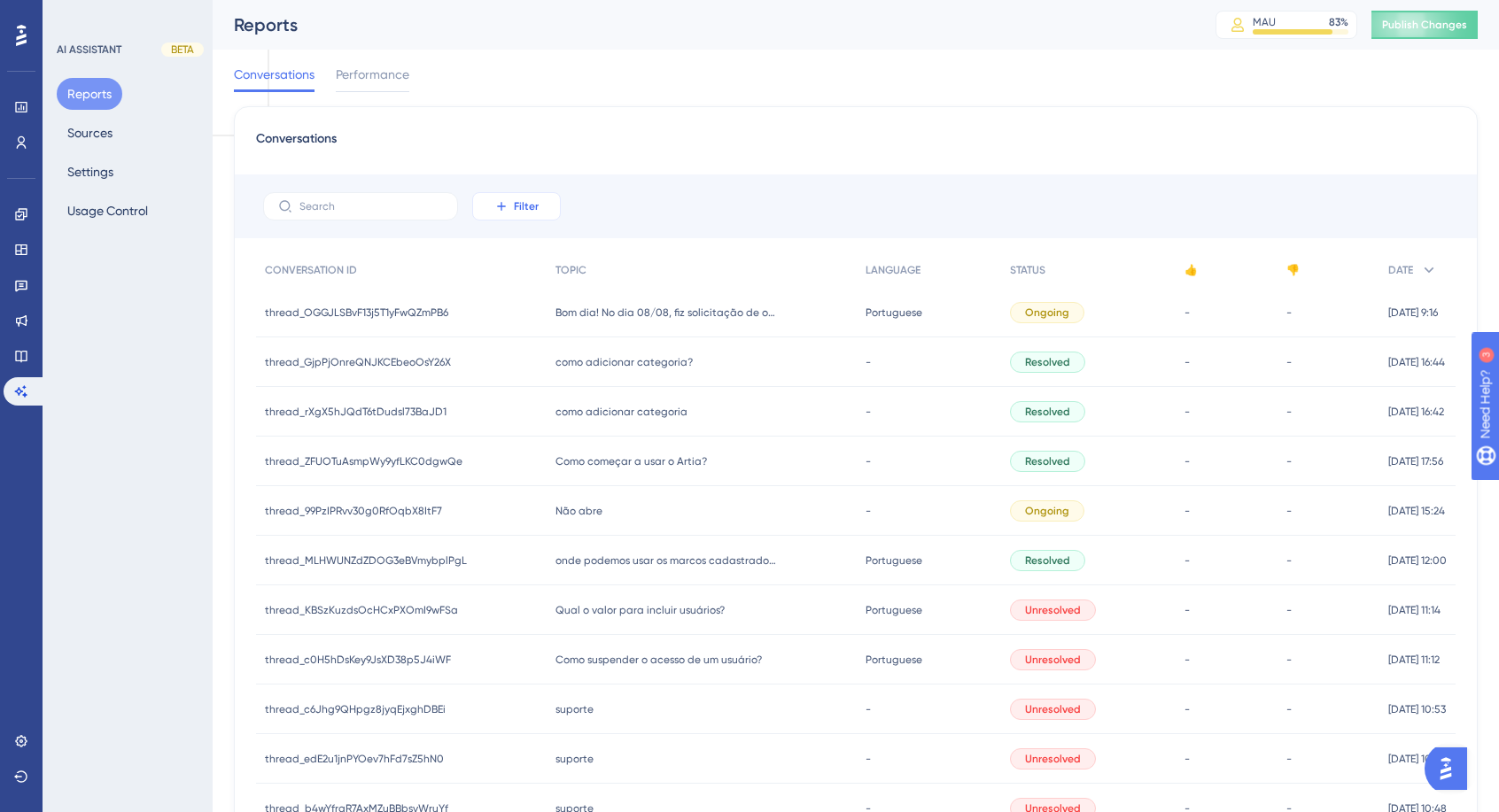
click at [523, 198] on button "Filter" at bounding box center [516, 206] width 89 height 28
click at [524, 249] on span "User ID" at bounding box center [517, 256] width 39 height 21
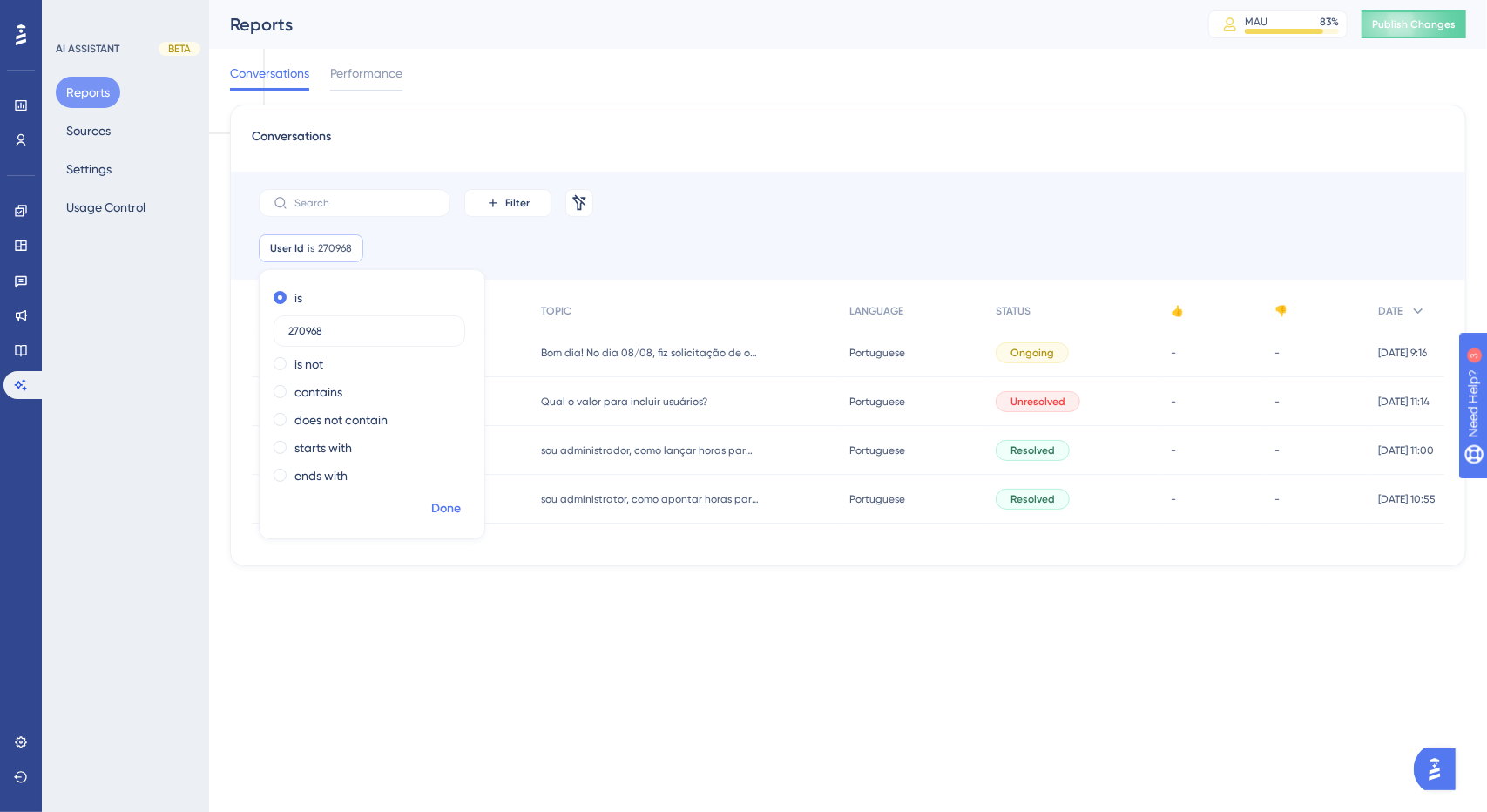
type input "270968"
click at [442, 511] on span "Done" at bounding box center [445, 508] width 29 height 21
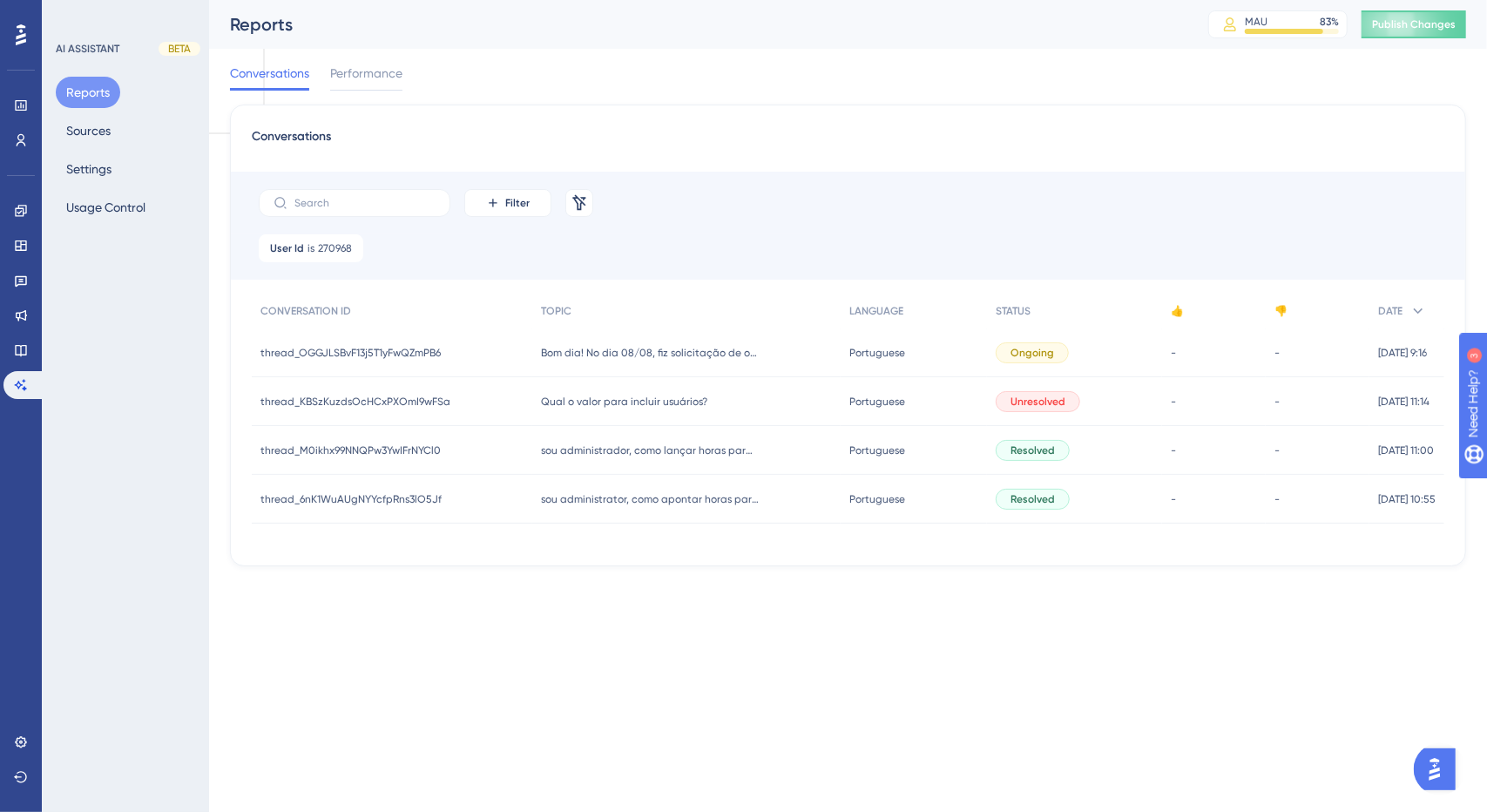
click at [589, 400] on span "Qual o valor para incluir usuários?" at bounding box center [624, 402] width 166 height 14
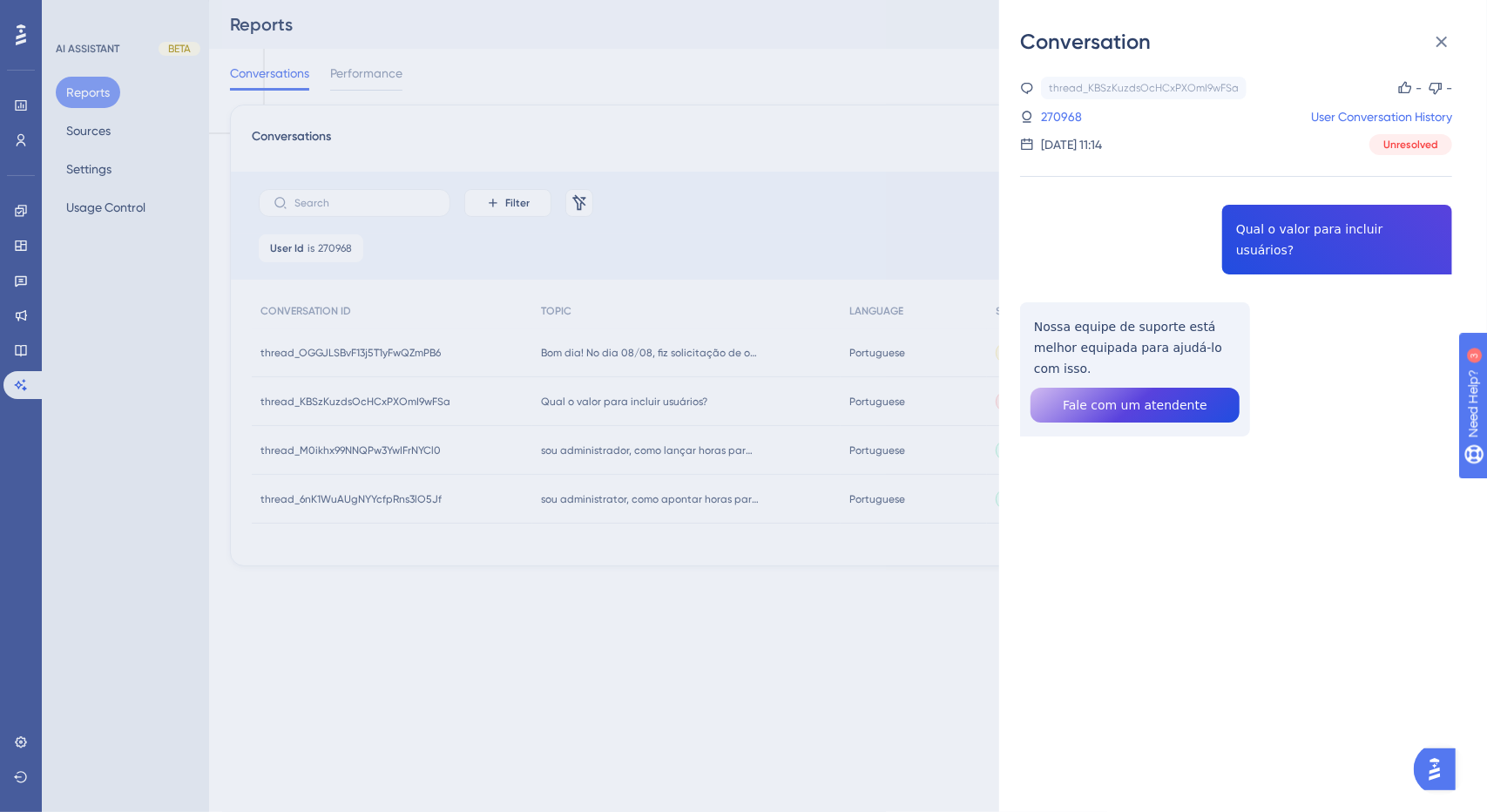
click at [631, 460] on div "Conversation thread_KBSzKuzdsOcHCxPXOmI9wFSa Copy - - 270968 User Conversation …" at bounding box center [744, 406] width 1487 height 812
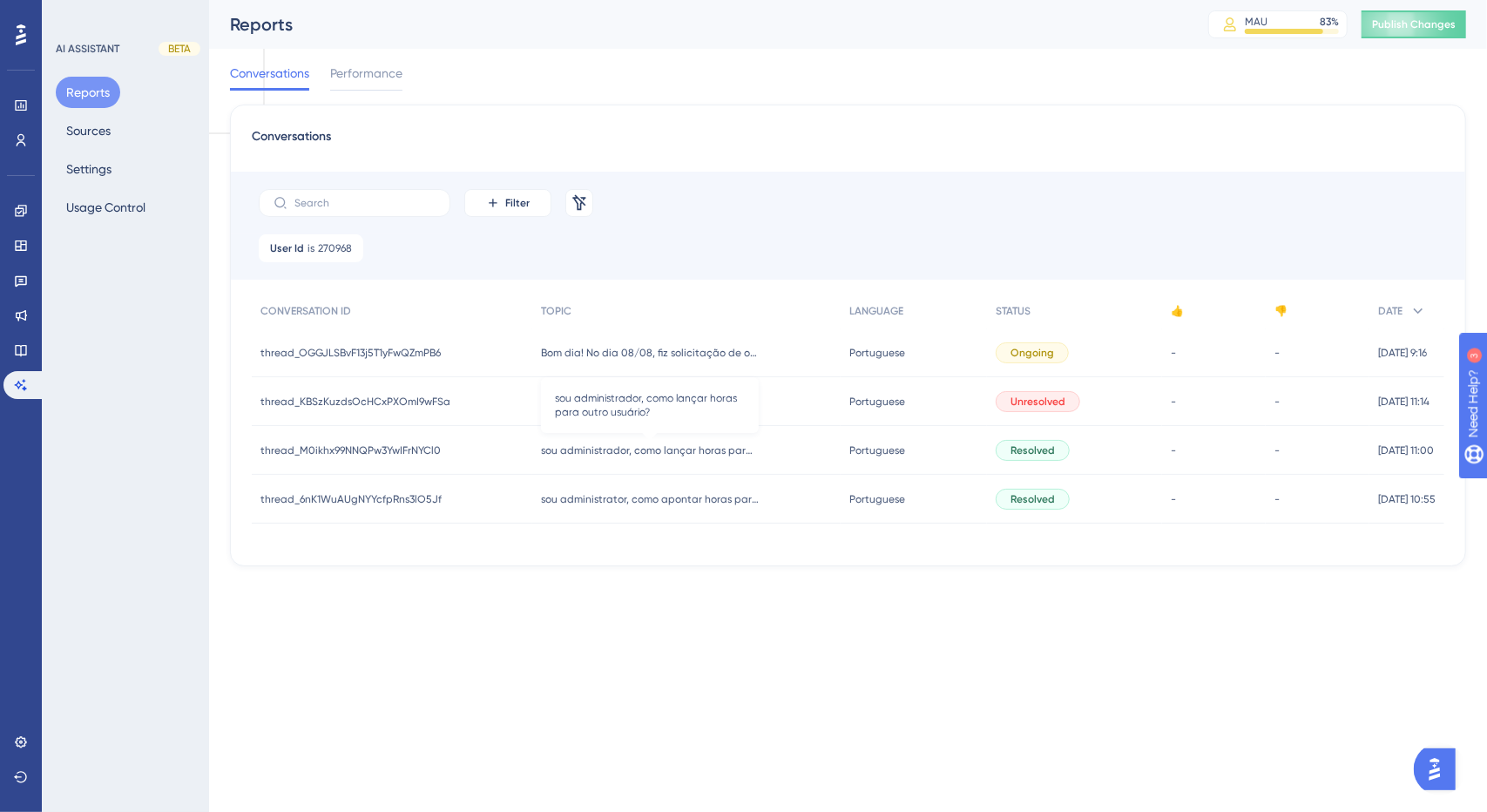
click at [632, 452] on span "sou administrador, como lançar horas para outro usuário?" at bounding box center [650, 451] width 218 height 14
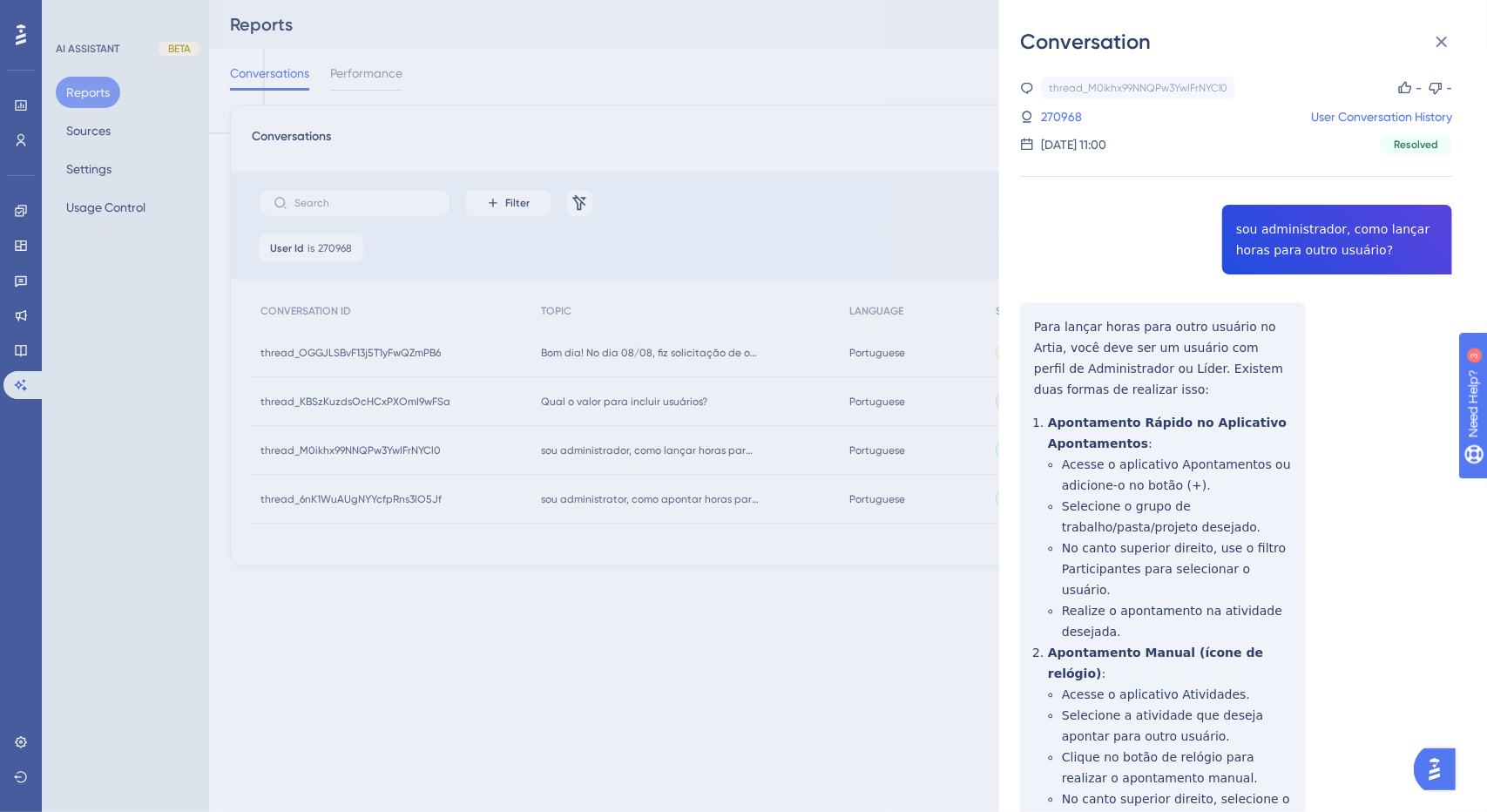
click at [632, 452] on div "Conversation thread_M0ikhx99NNQPw3YwIFrNYCl0 Copy - - 270968 User Conversation …" at bounding box center [744, 406] width 1487 height 812
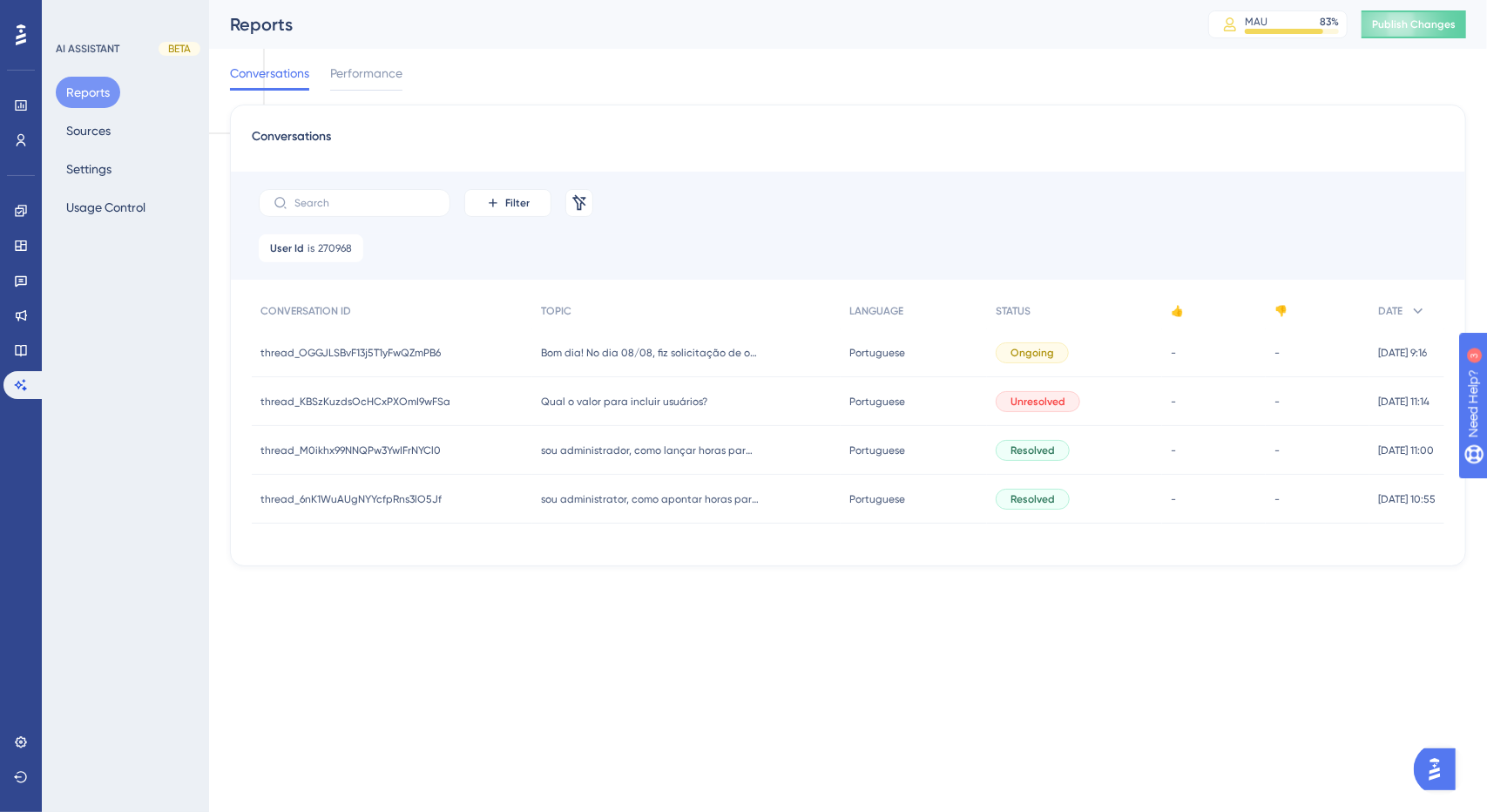
click at [640, 488] on div "sou administrator, como apontar horas para outro usuário? sou administrator, co…" at bounding box center [686, 499] width 309 height 49
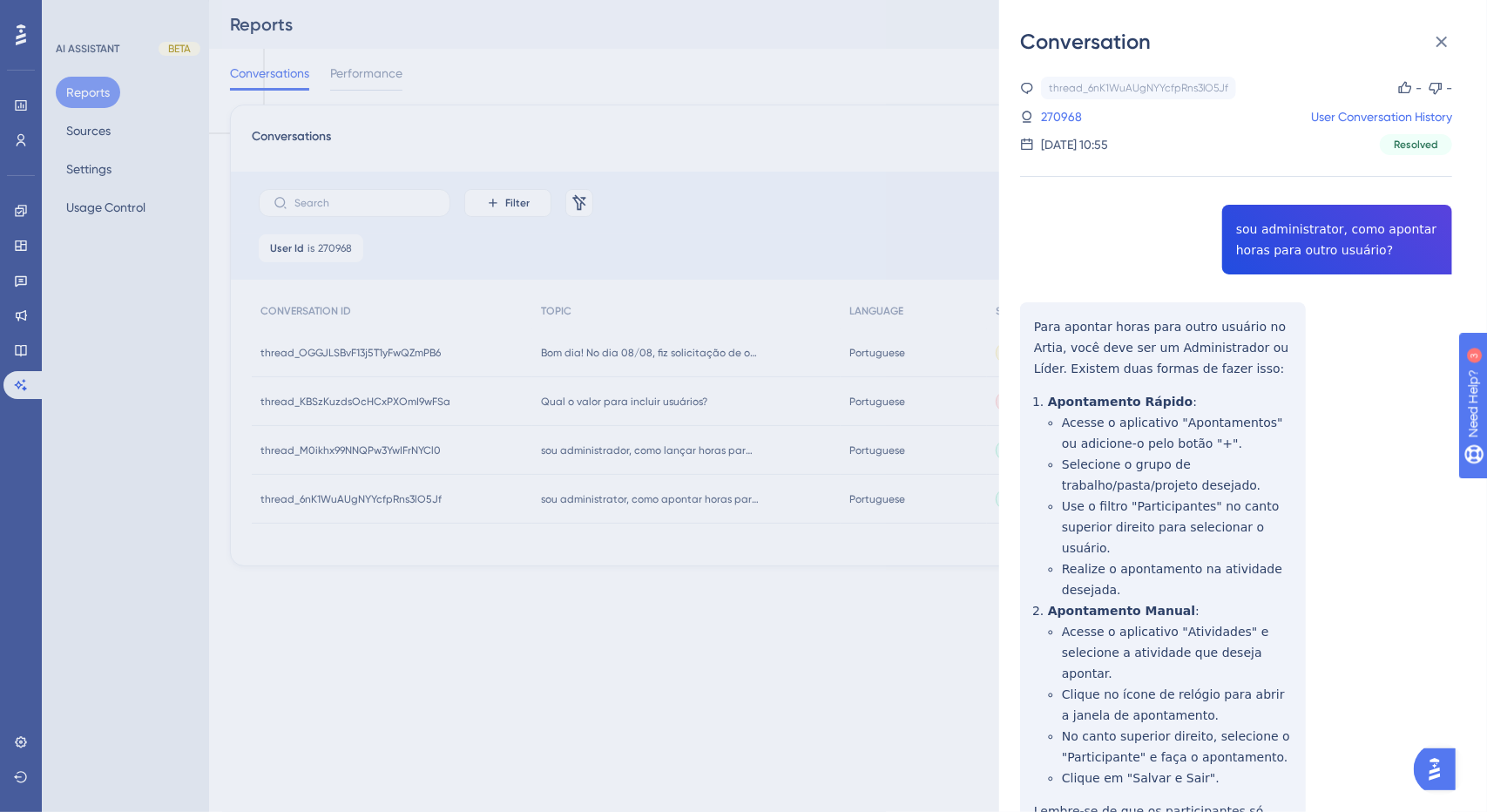
click at [640, 488] on div "Conversation thread_6nK1WuAUgNYYcfpRns3lO5Jf Copy - - 270968 User Conversation …" at bounding box center [744, 406] width 1487 height 812
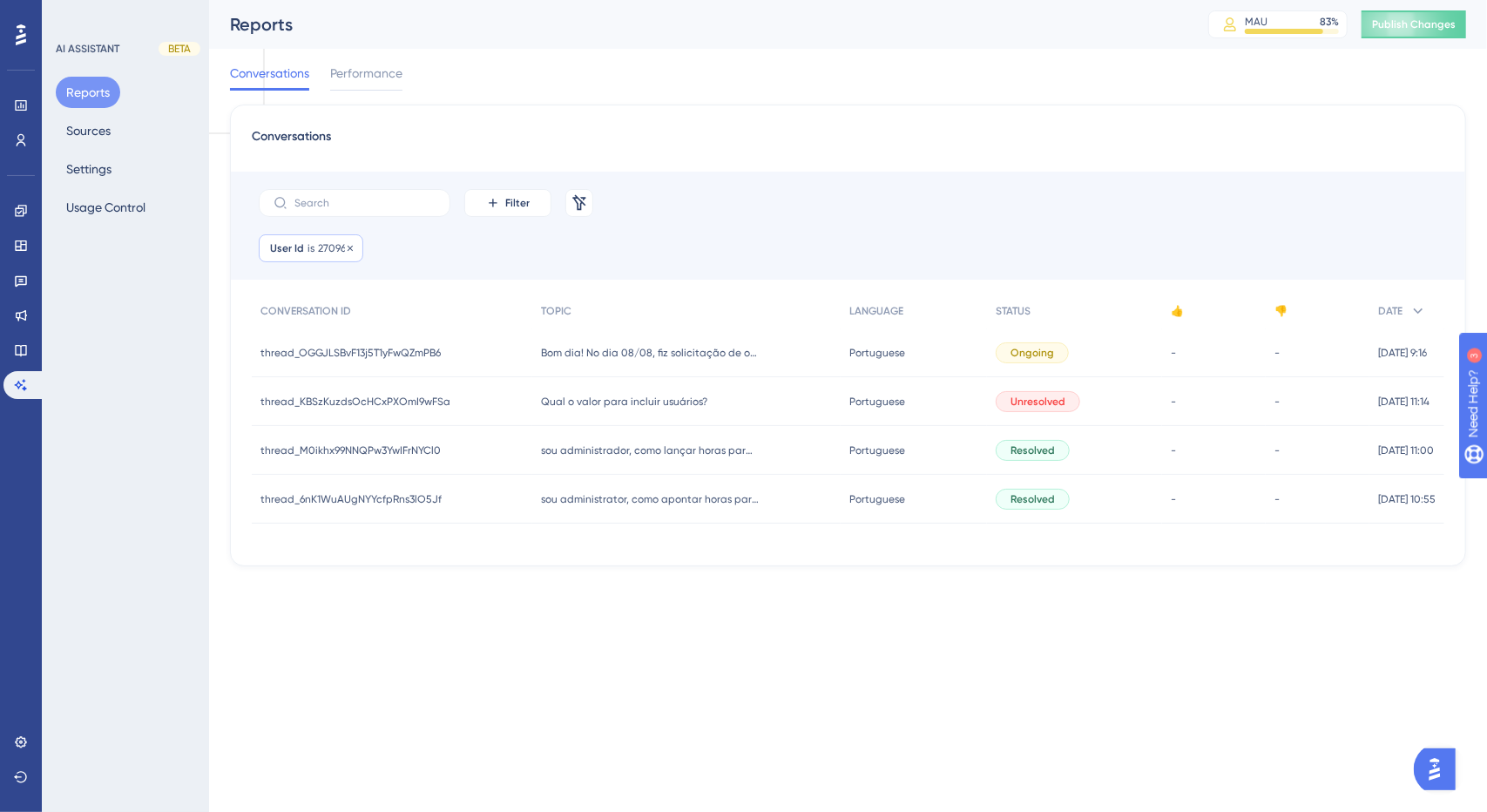
click at [310, 245] on span "is" at bounding box center [312, 248] width 7 height 14
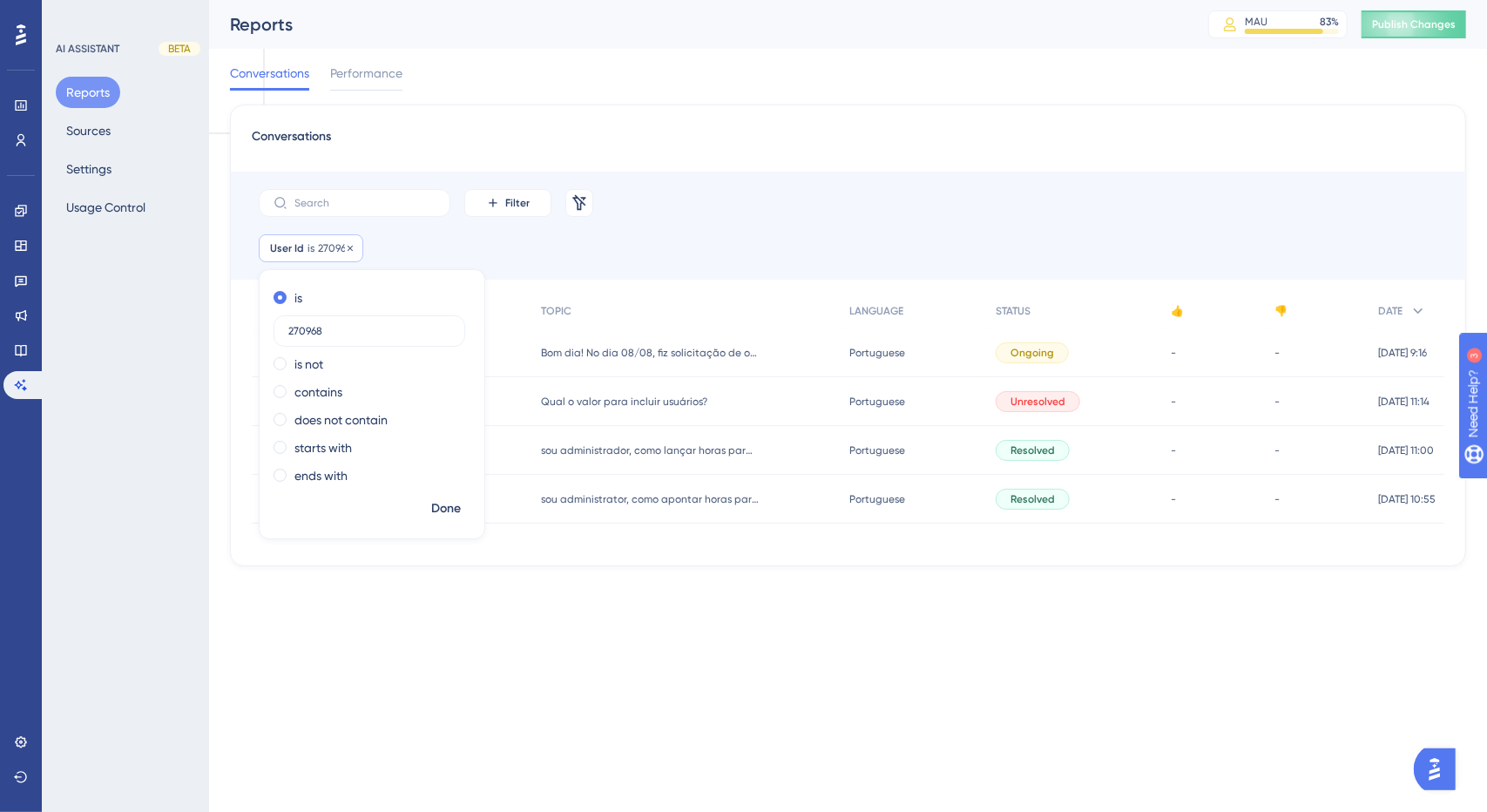
click at [350, 246] on icon at bounding box center [351, 248] width 11 height 11
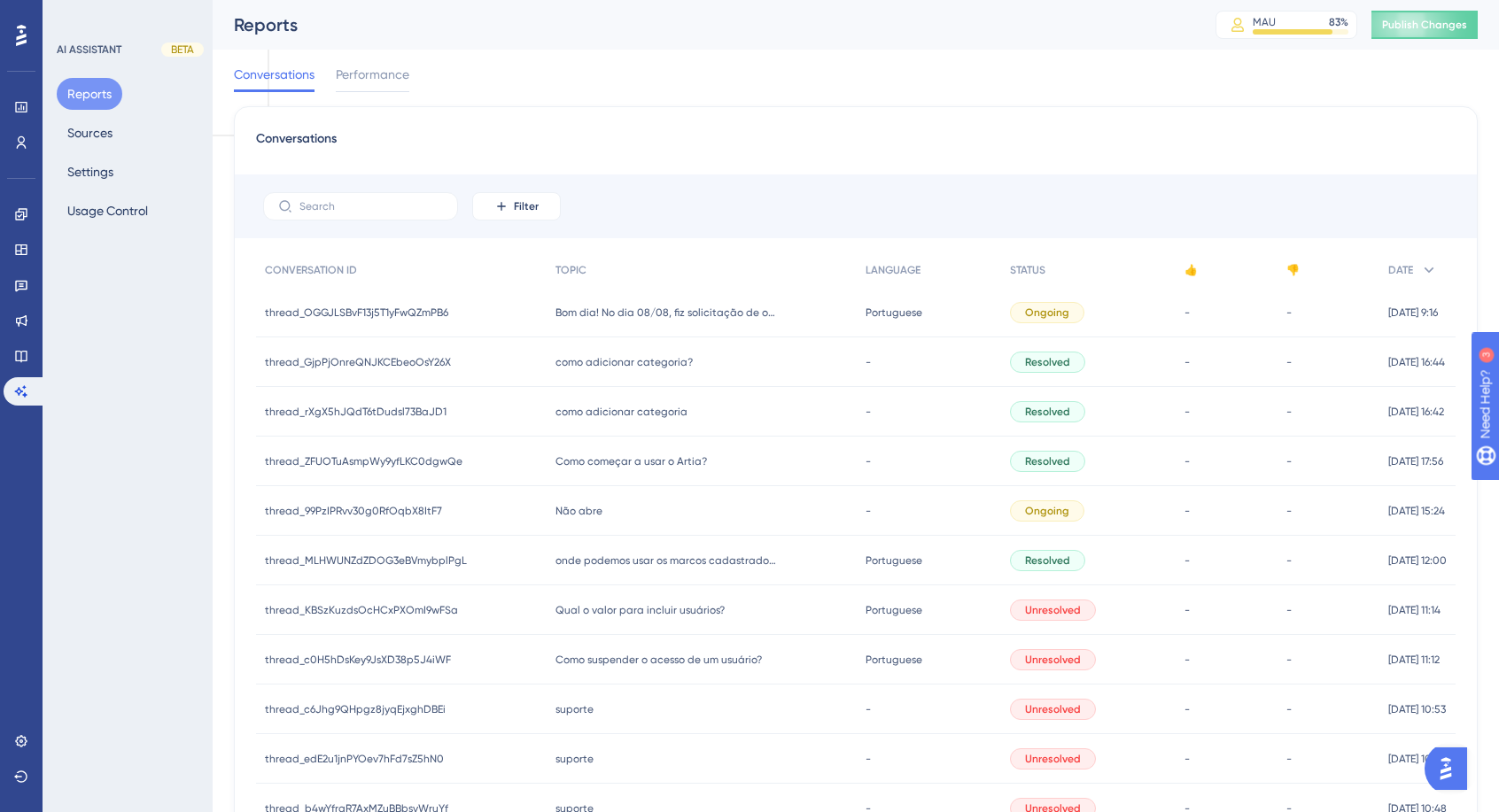
click at [881, 211] on div "Filter" at bounding box center [856, 206] width 1242 height 64
click at [389, 85] on div "Performance" at bounding box center [372, 77] width 73 height 28
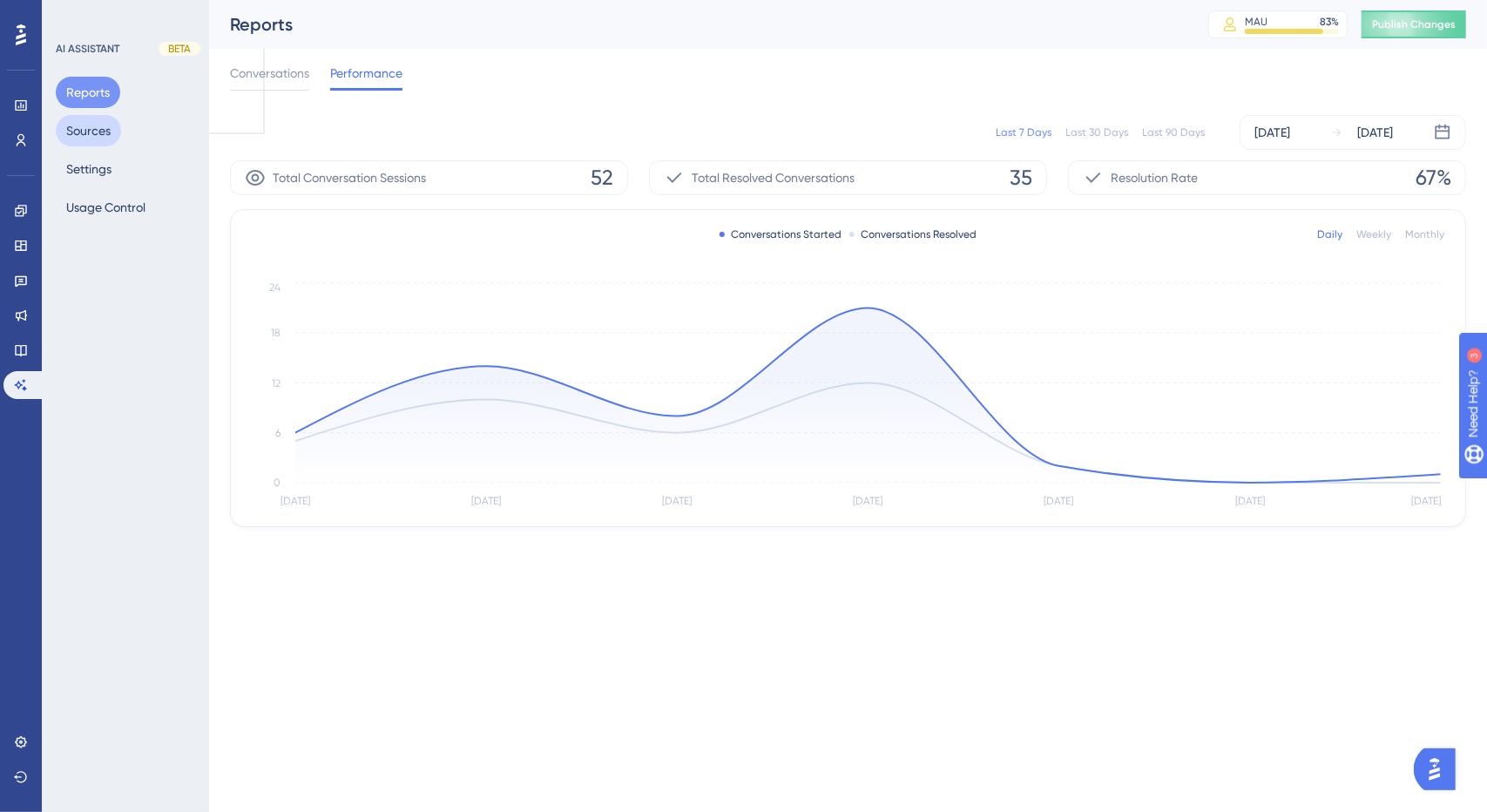
click at [113, 139] on button "Sources" at bounding box center [87, 130] width 65 height 31
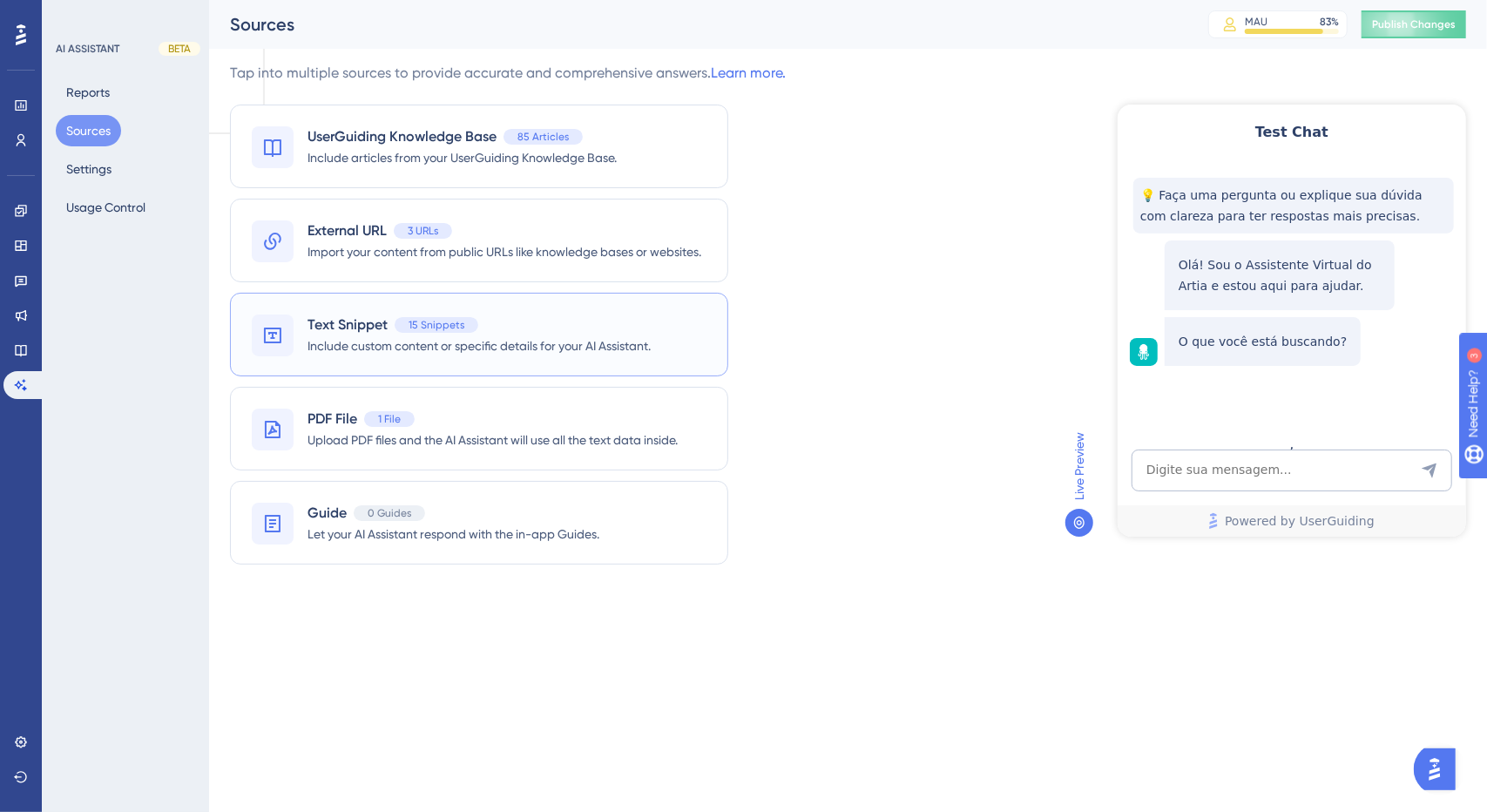
click at [483, 315] on div "Text Snippet 15 Snippets" at bounding box center [479, 324] width 344 height 21
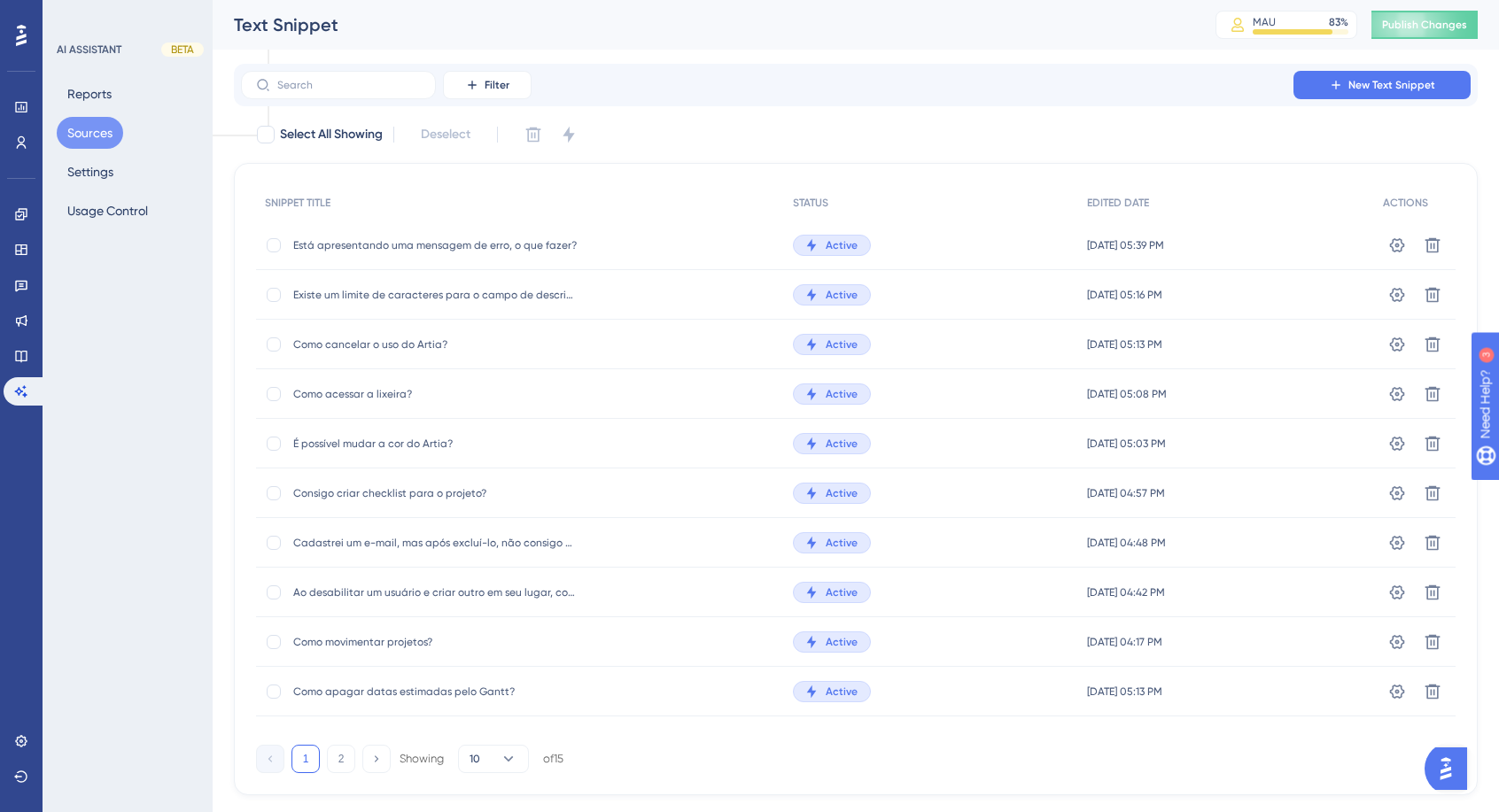
scroll to position [39, 0]
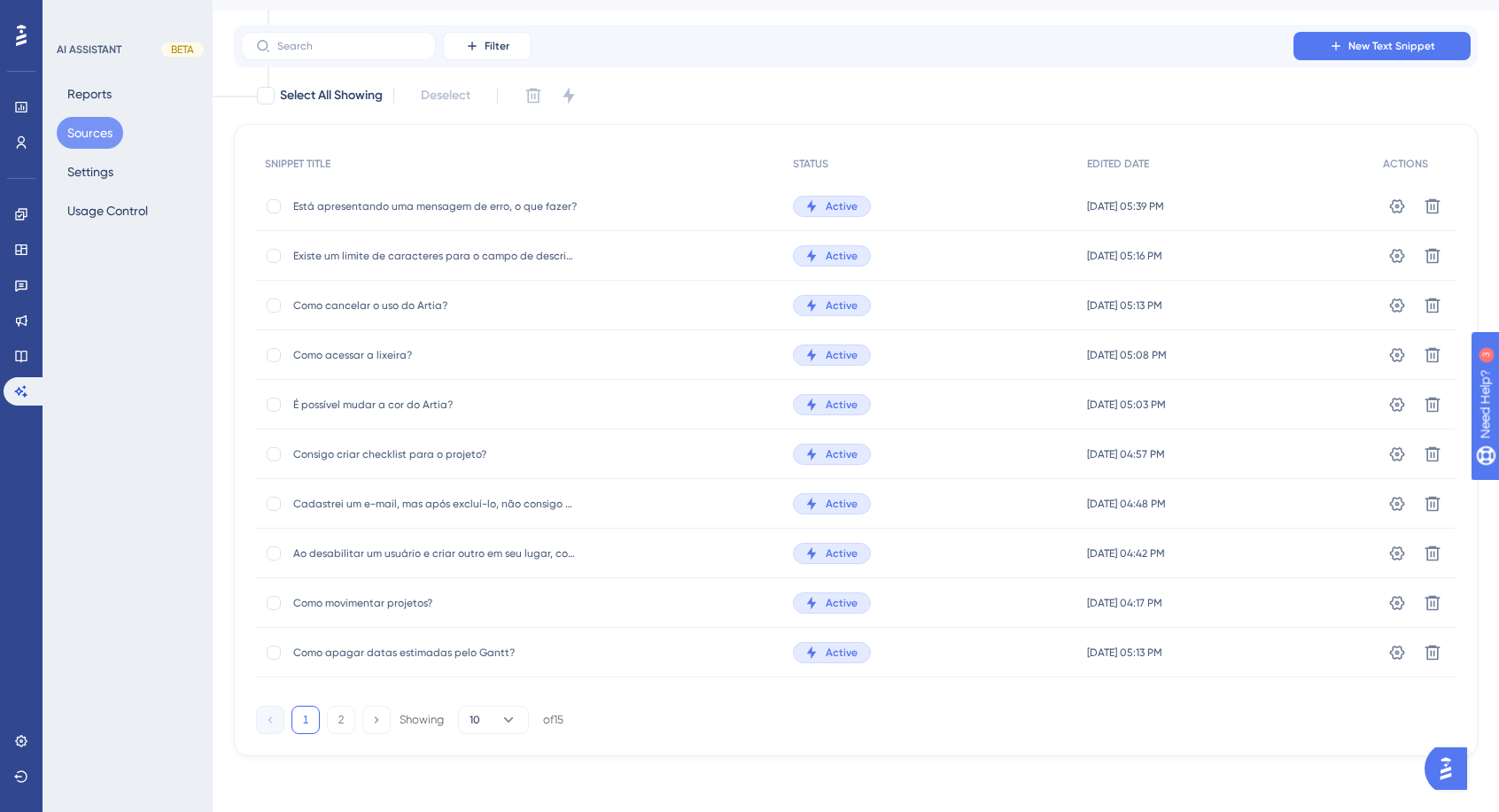
click at [124, 183] on div "Reports Sources Settings Usage Control" at bounding box center [128, 152] width 143 height 149
click at [104, 182] on button "Settings" at bounding box center [90, 171] width 67 height 32
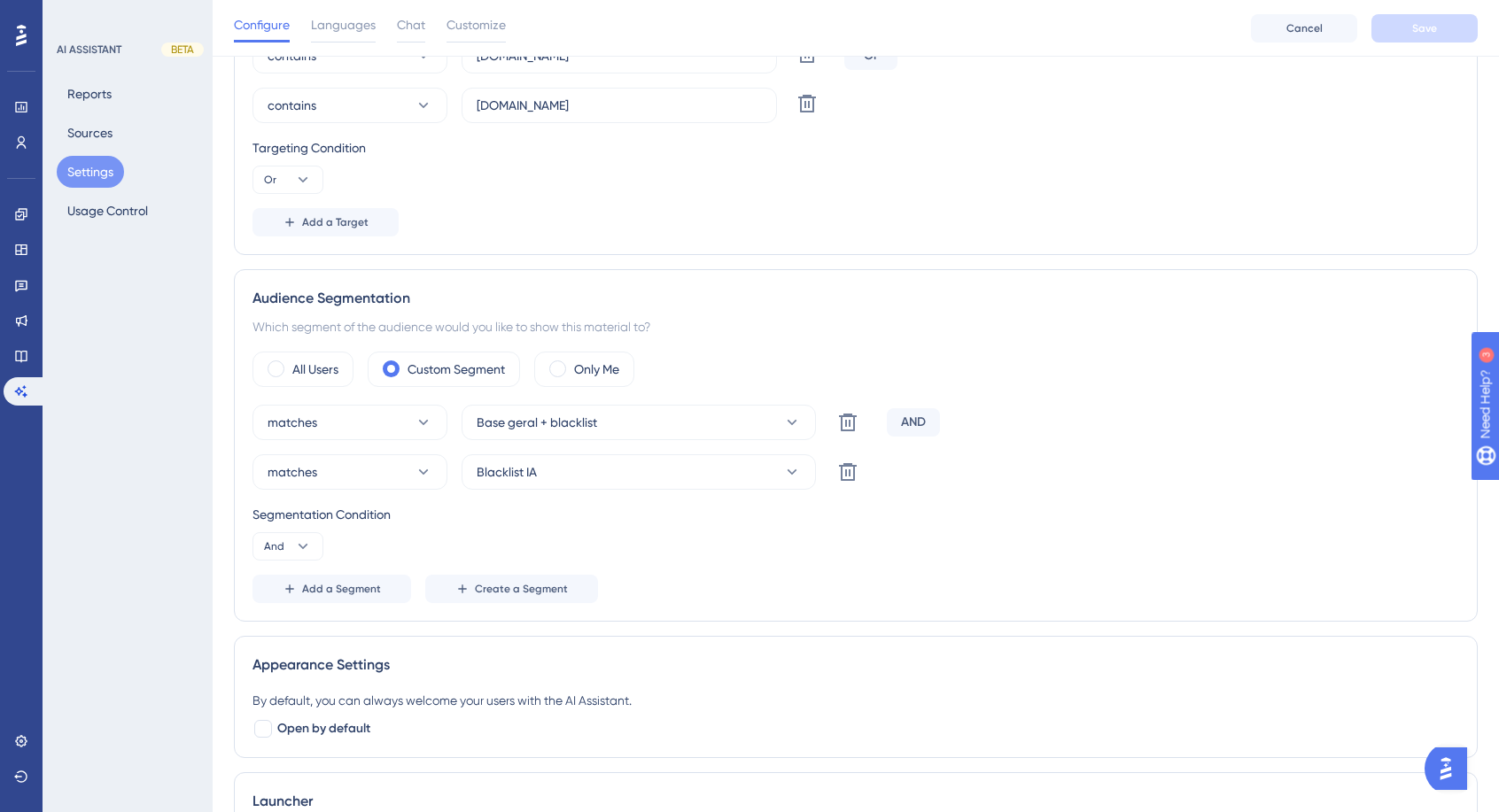
scroll to position [443, 0]
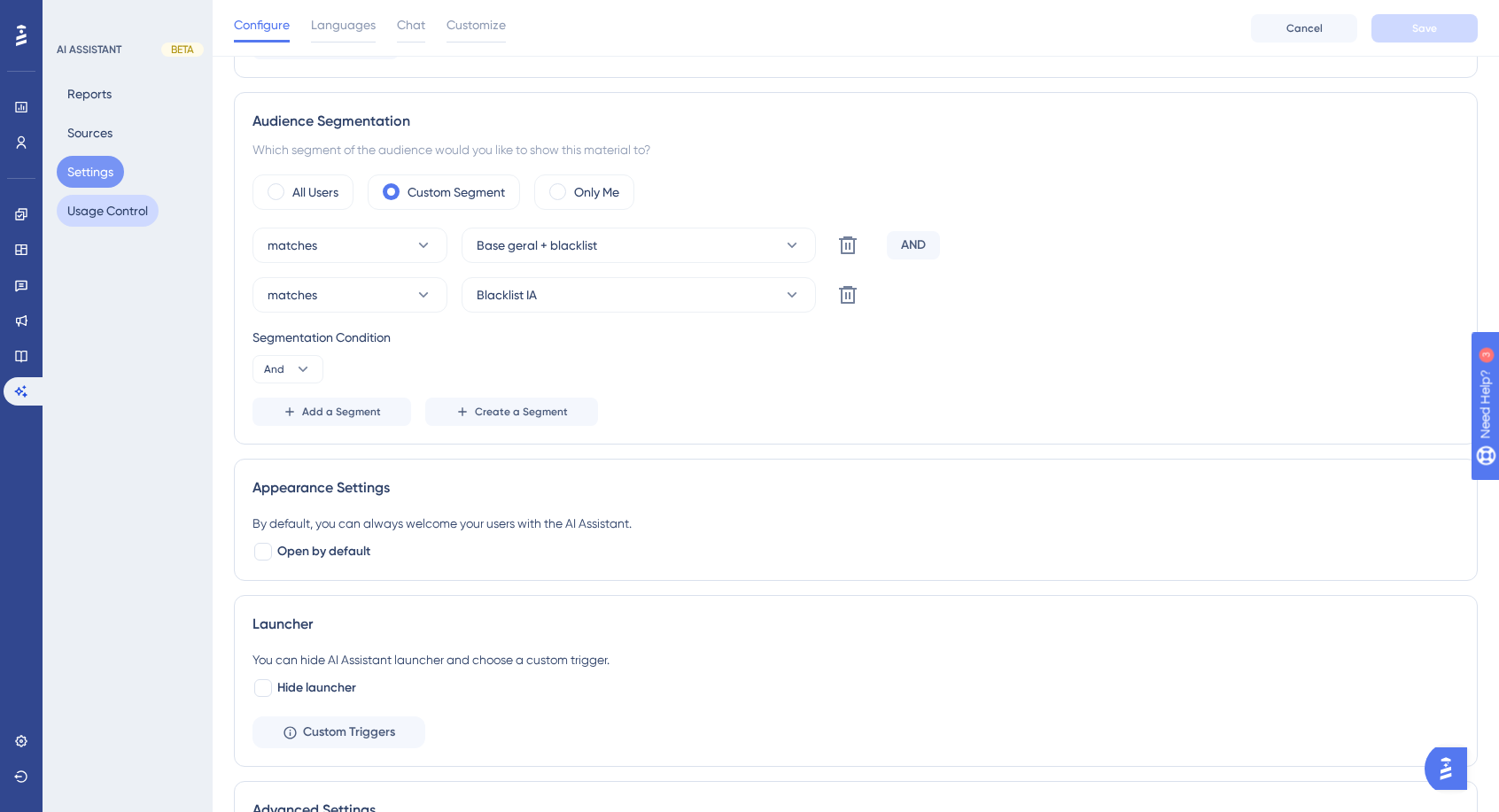
click at [133, 216] on button "Usage Control" at bounding box center [107, 210] width 102 height 32
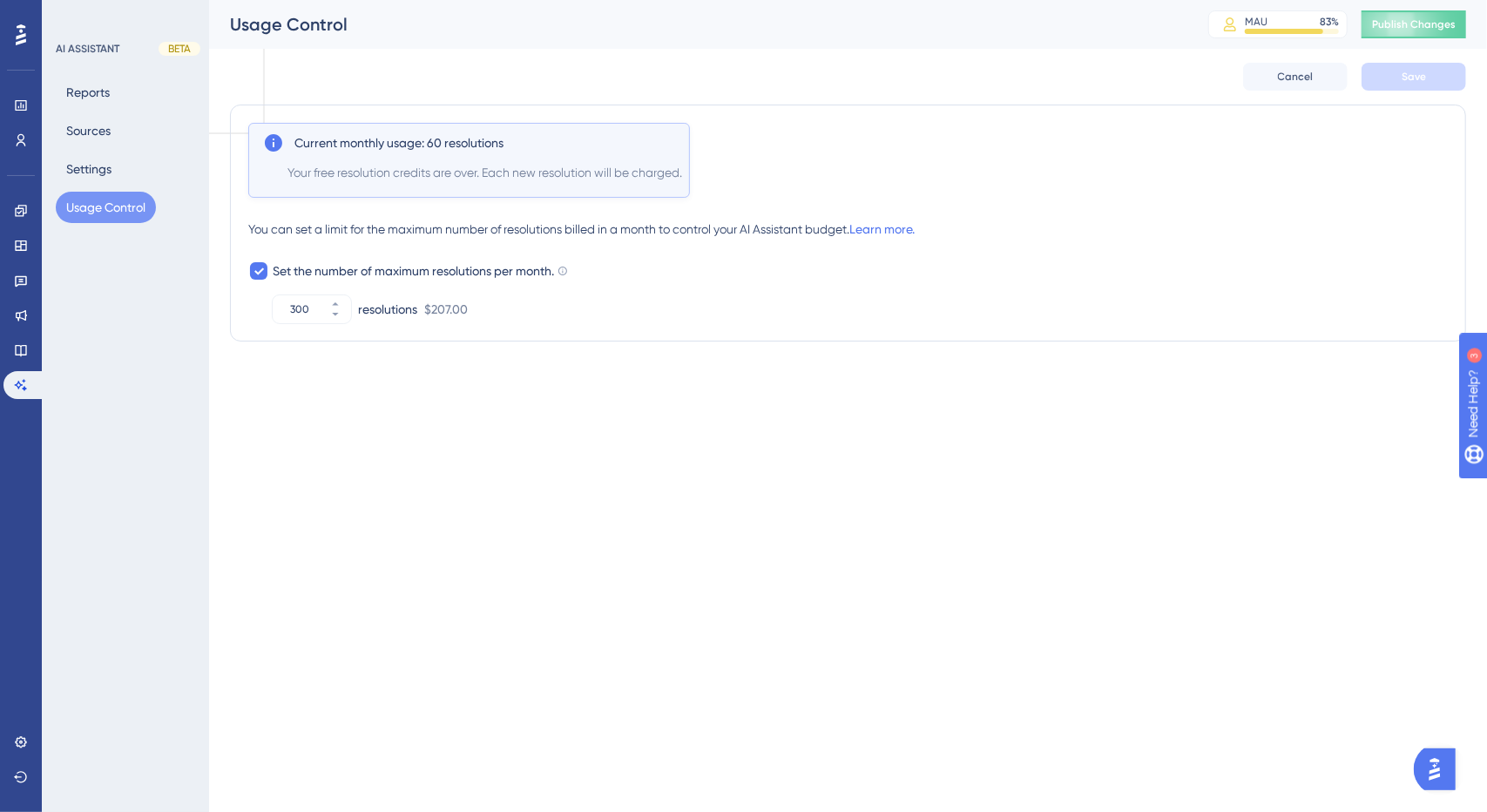
click at [115, 80] on div "Reports Sources Settings Usage Control" at bounding box center [126, 150] width 141 height 146
click at [94, 88] on button "Reports" at bounding box center [87, 92] width 64 height 31
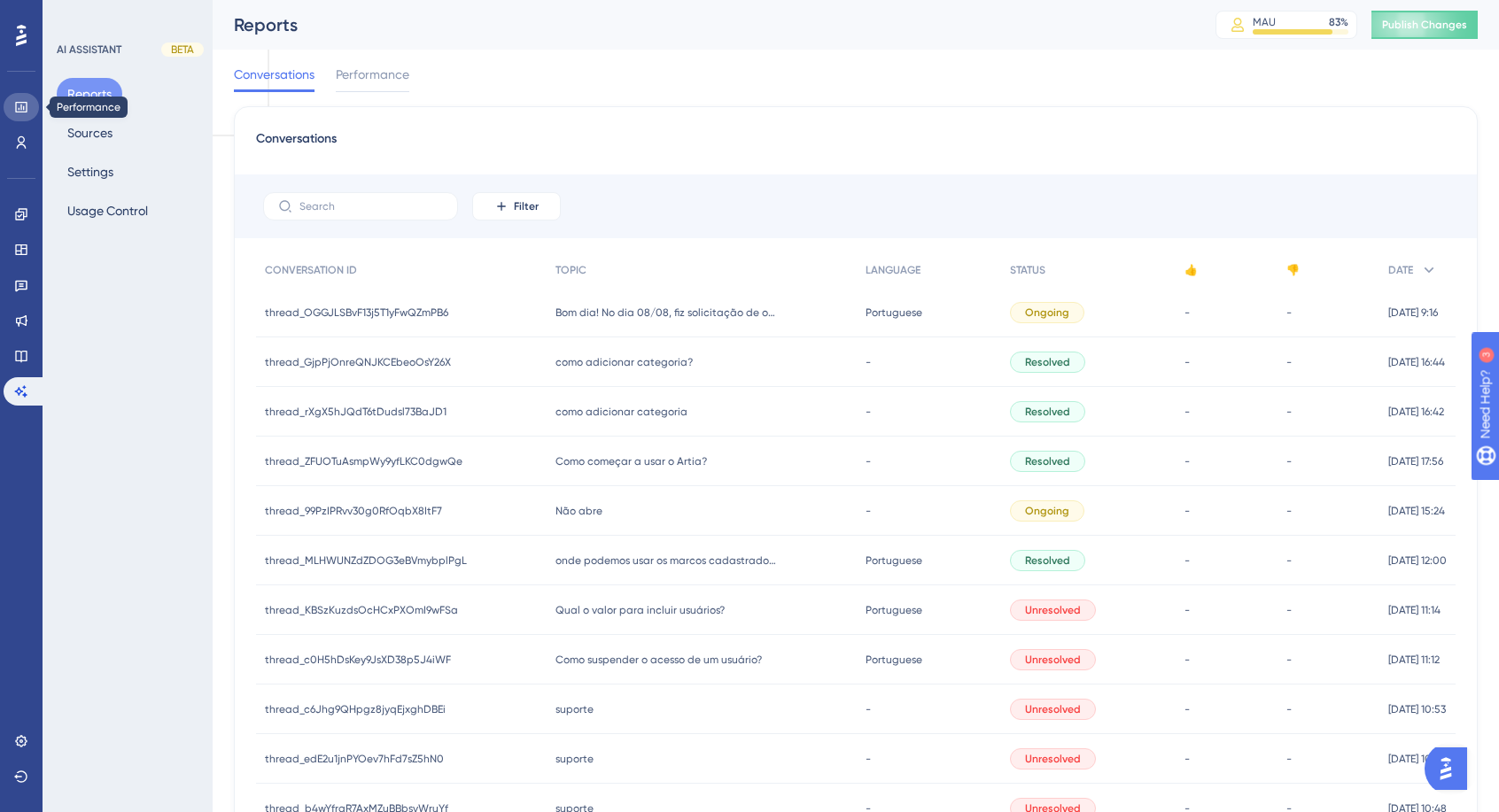
click at [28, 114] on link at bounding box center [21, 107] width 35 height 28
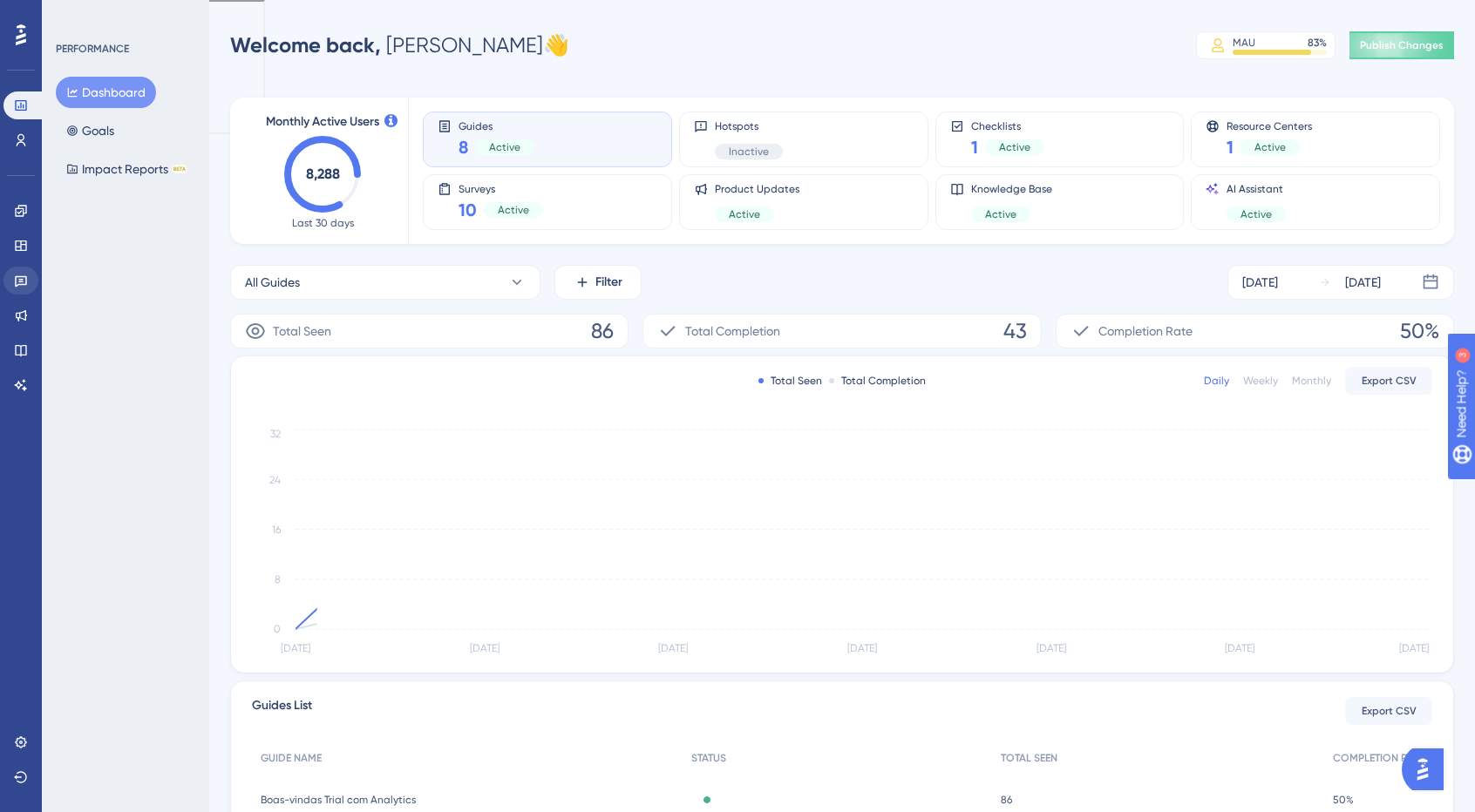
click at [22, 297] on div "Engagement Widgets Feedback Product Updates Knowledge Base AI Assistant" at bounding box center [21, 298] width 35 height 202
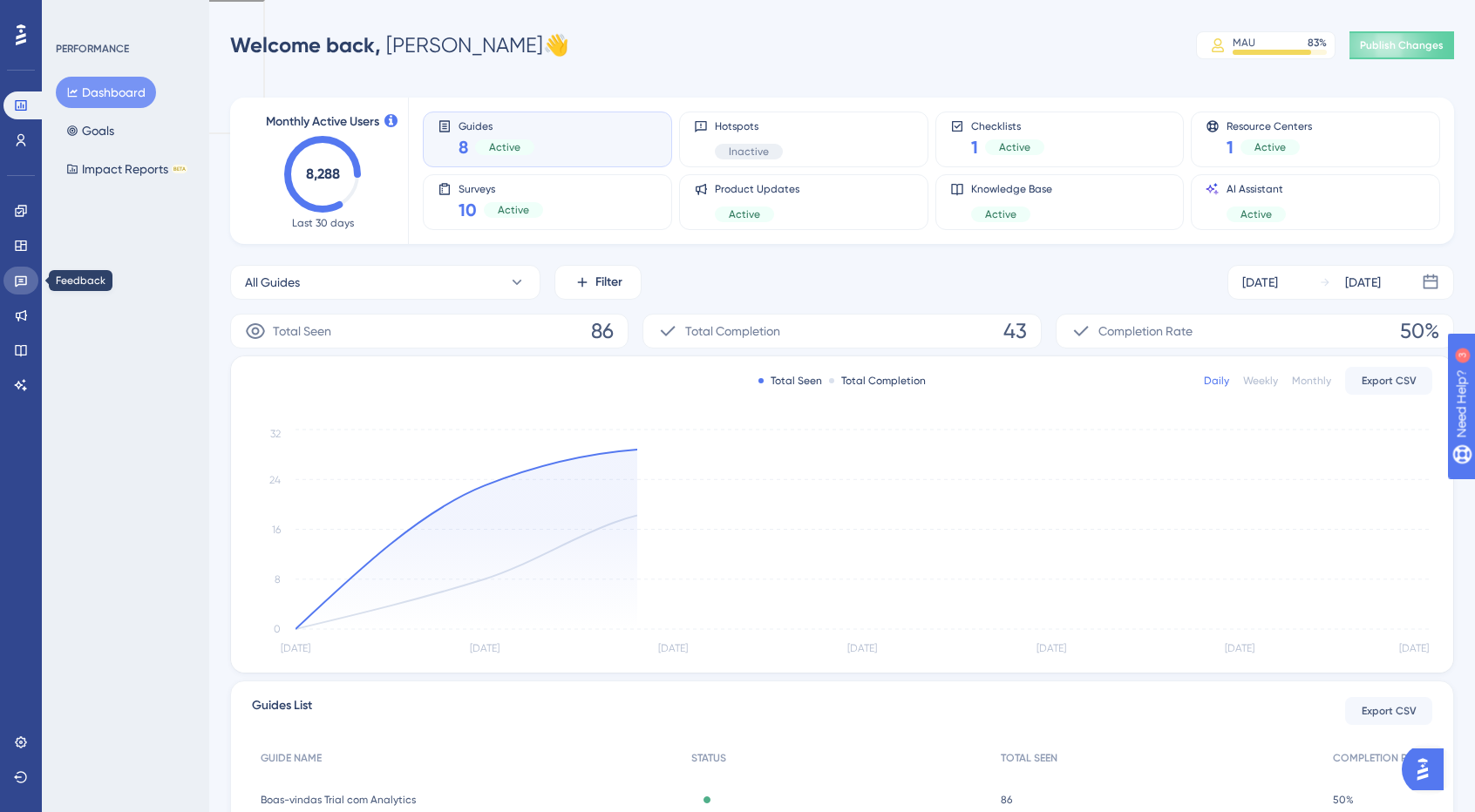
click at [12, 278] on link at bounding box center [21, 280] width 35 height 28
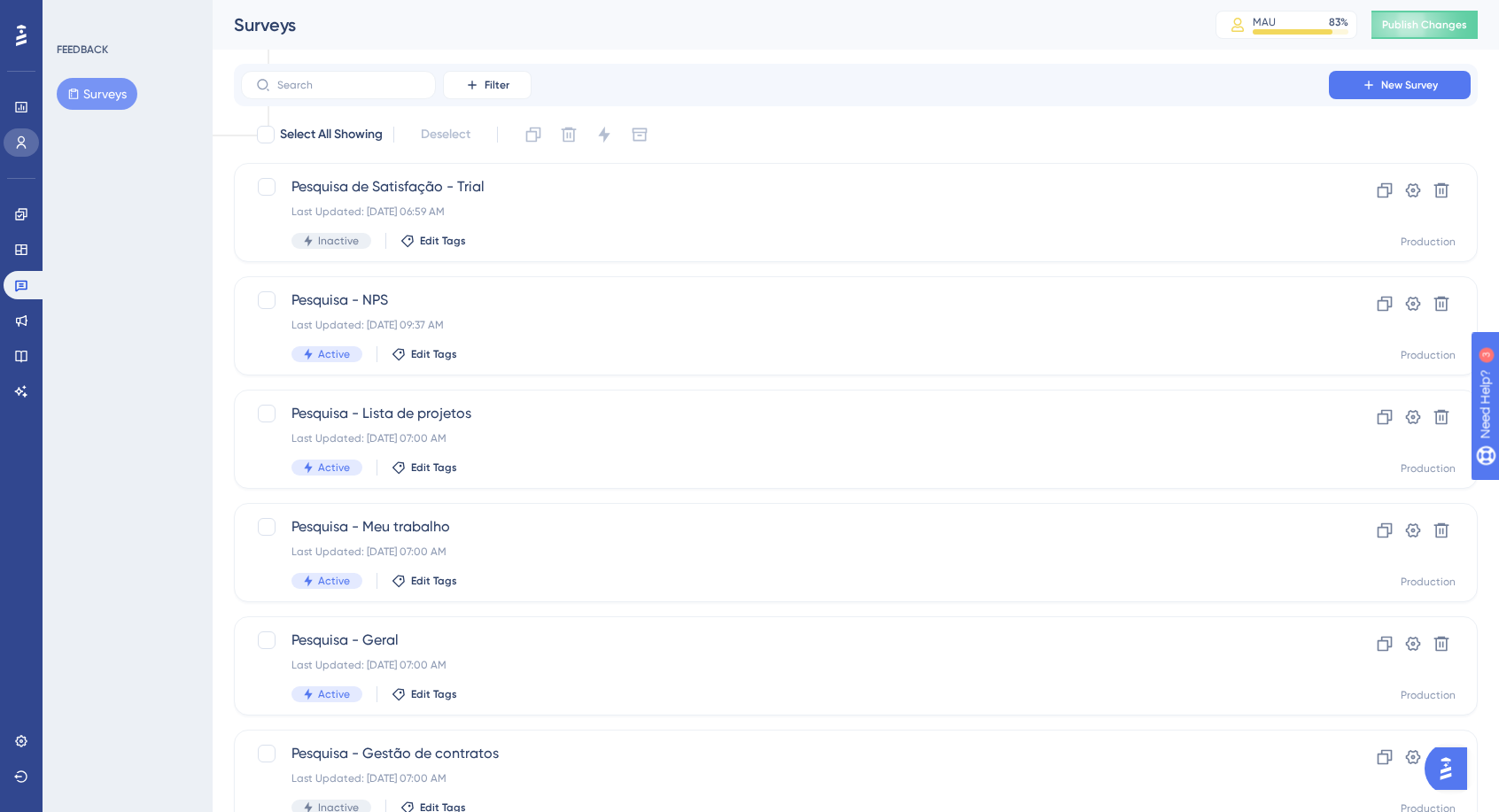
click at [22, 152] on link at bounding box center [21, 142] width 35 height 28
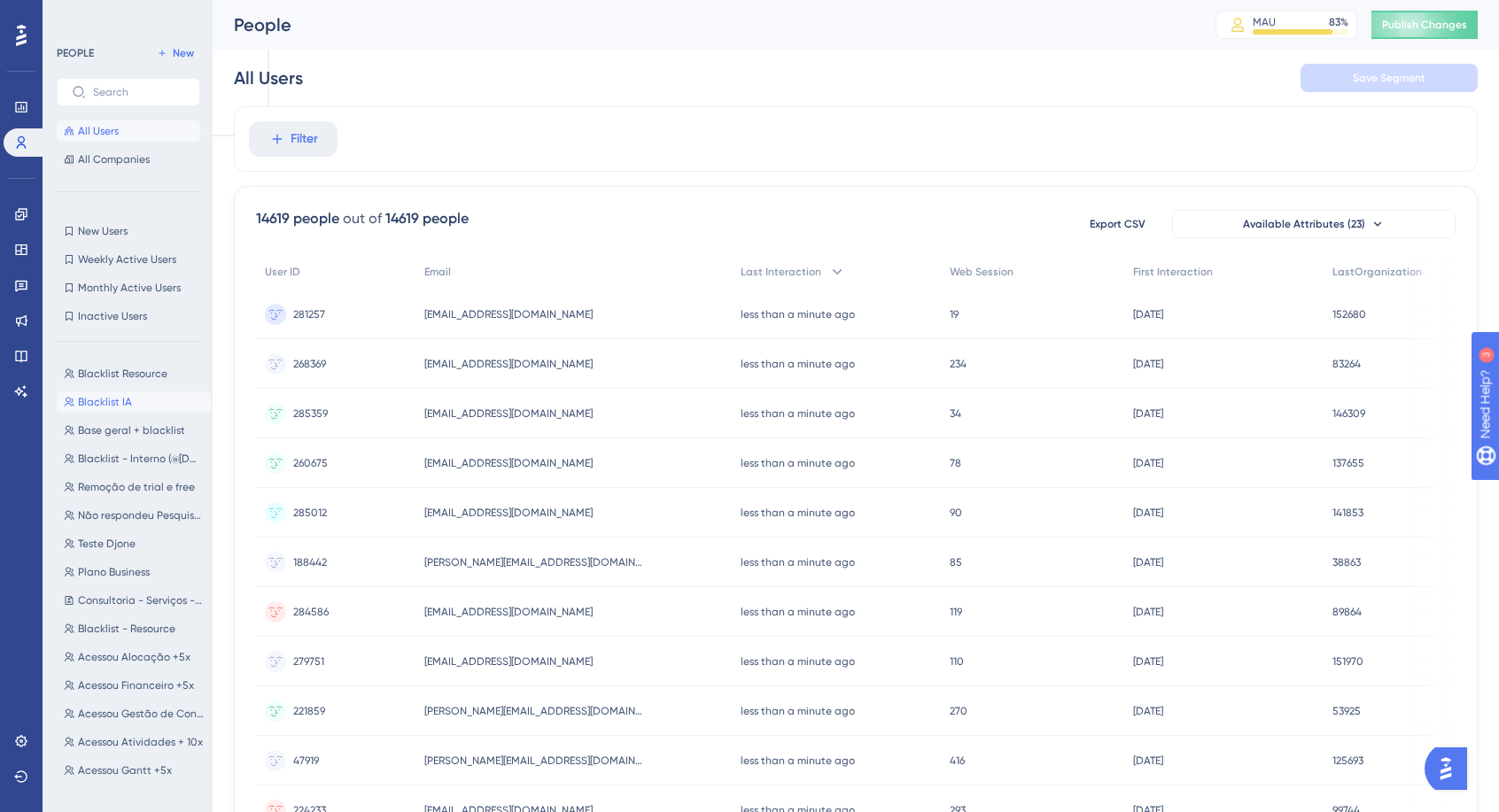
click at [132, 392] on button "Blacklist IA Blacklist IA" at bounding box center [133, 401] width 154 height 21
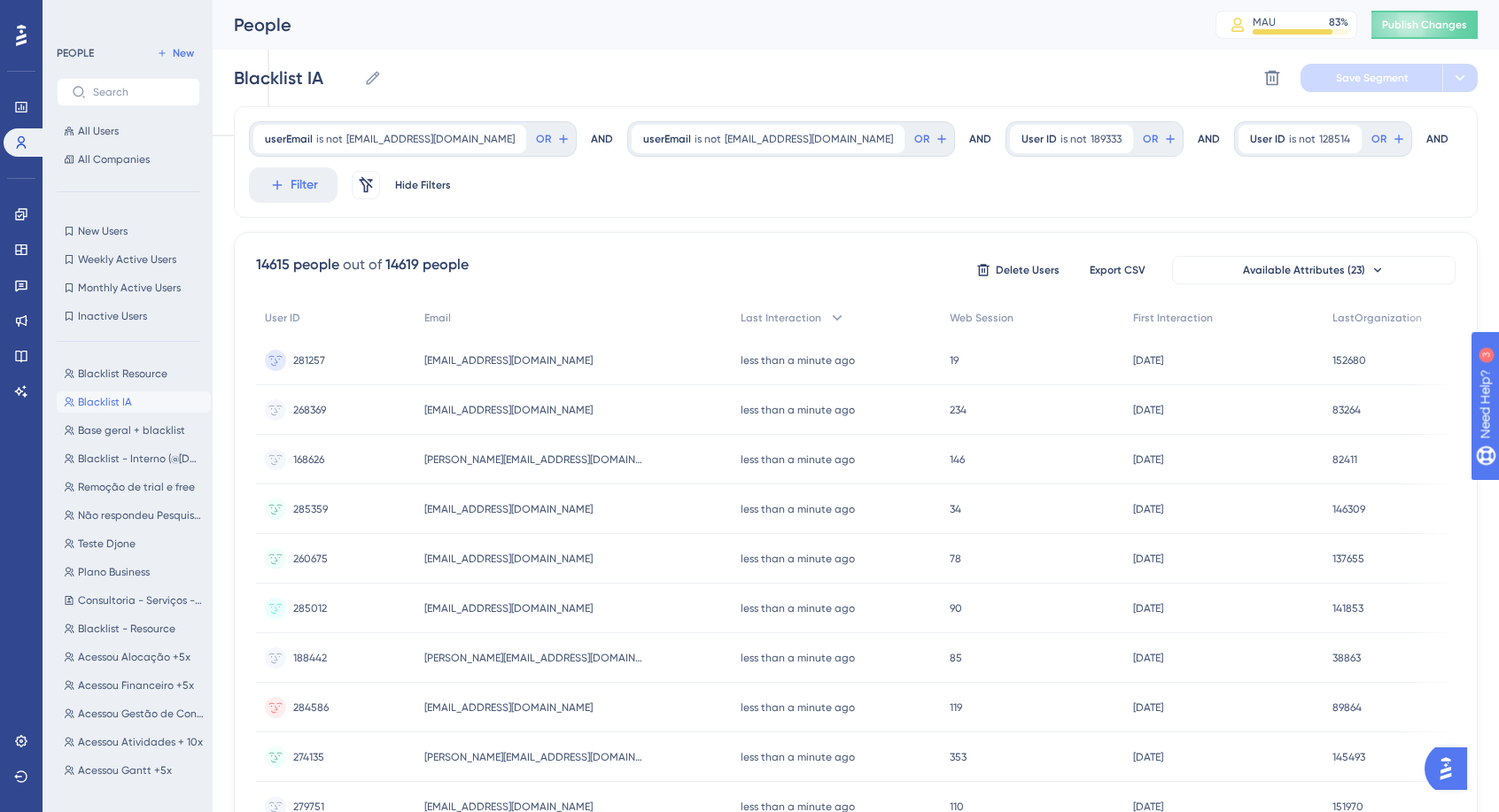
click at [1435, 39] on div "People MAU 83 % Click to see add-on and upgrade options Publish Changes" at bounding box center [855, 24] width 1286 height 50
click at [1419, 24] on span "Publish Changes" at bounding box center [1425, 25] width 85 height 15
